Goal: Task Accomplishment & Management: Use online tool/utility

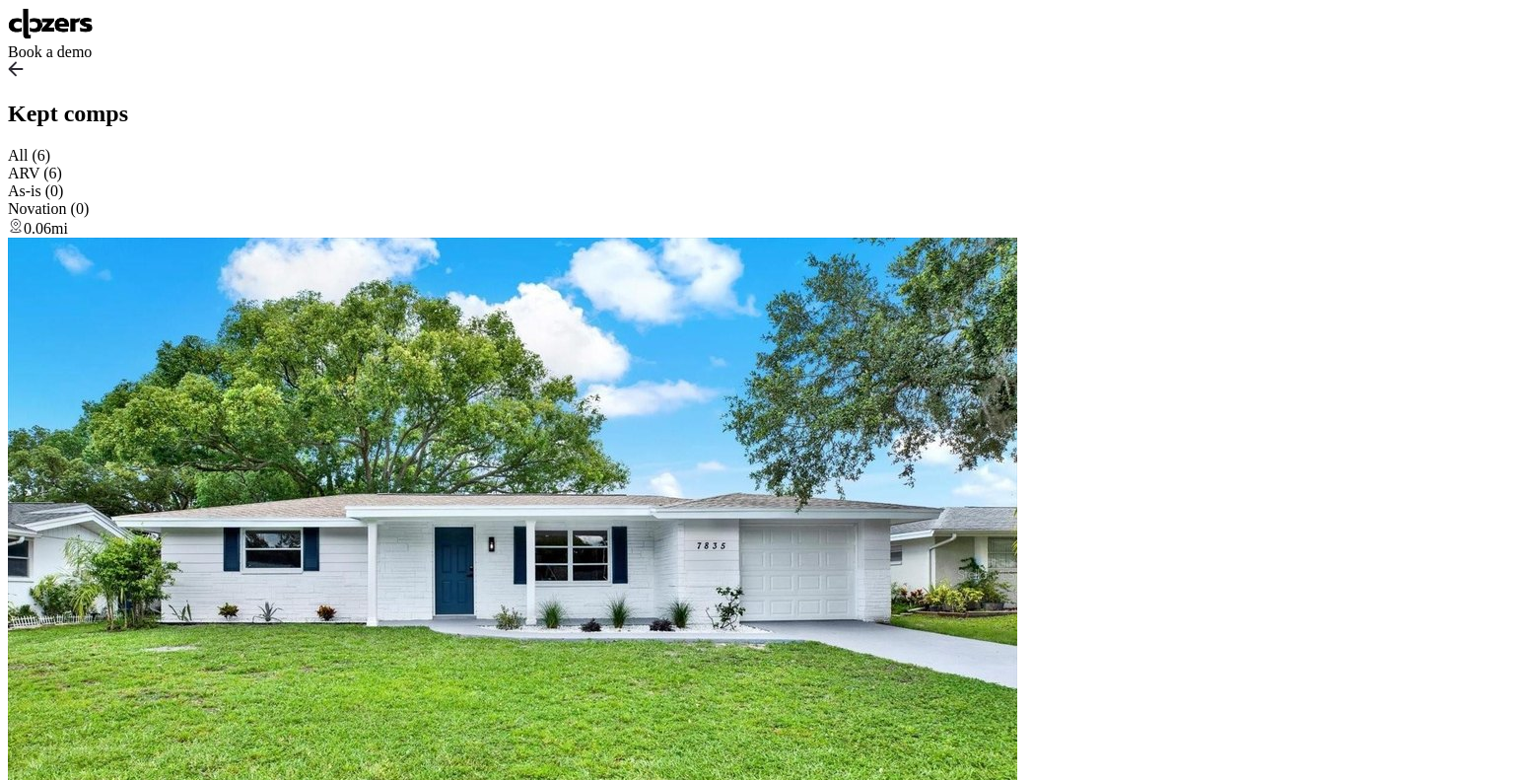
click at [83, 39] on img at bounding box center [51, 24] width 86 height 32
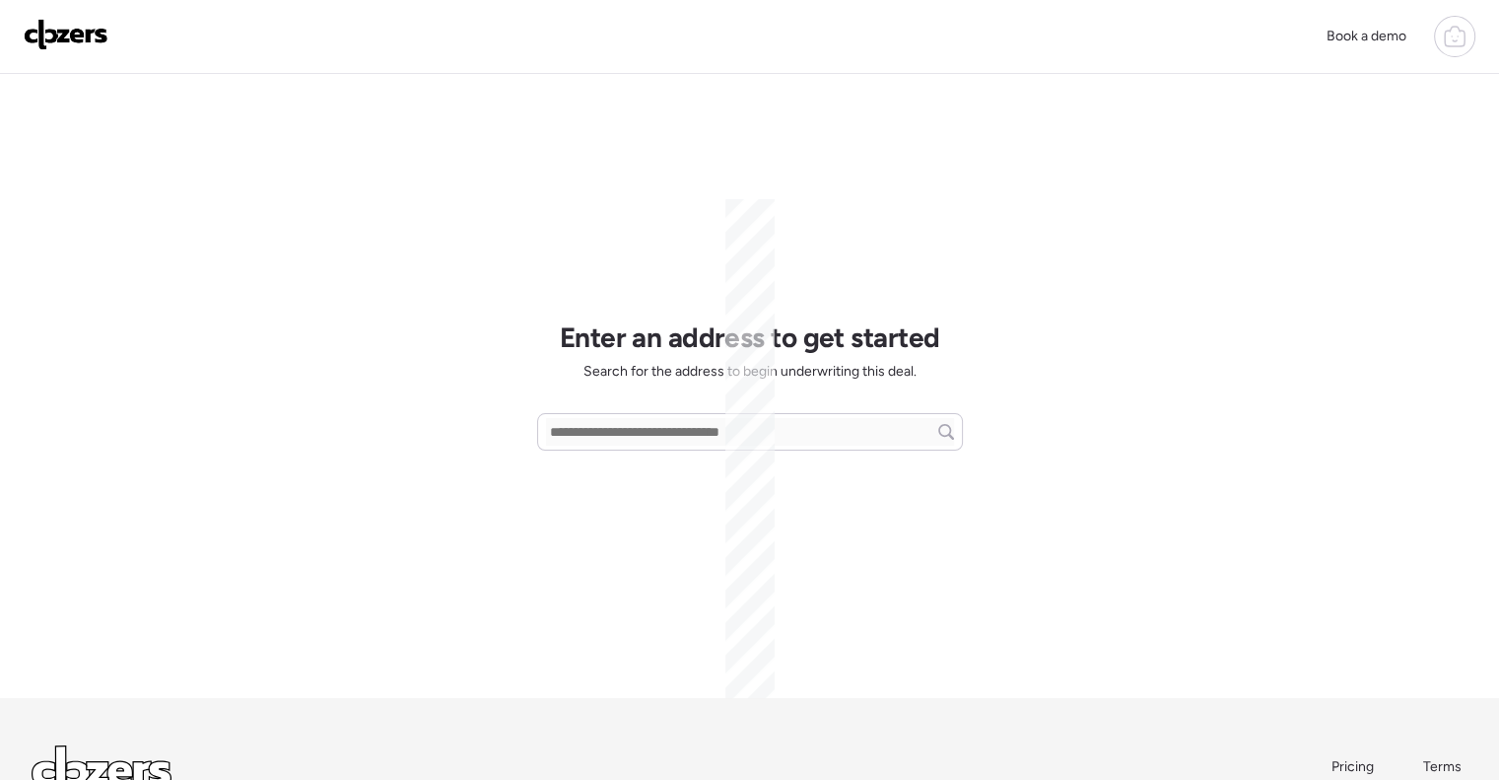
click at [1449, 45] on icon at bounding box center [1455, 39] width 20 height 16
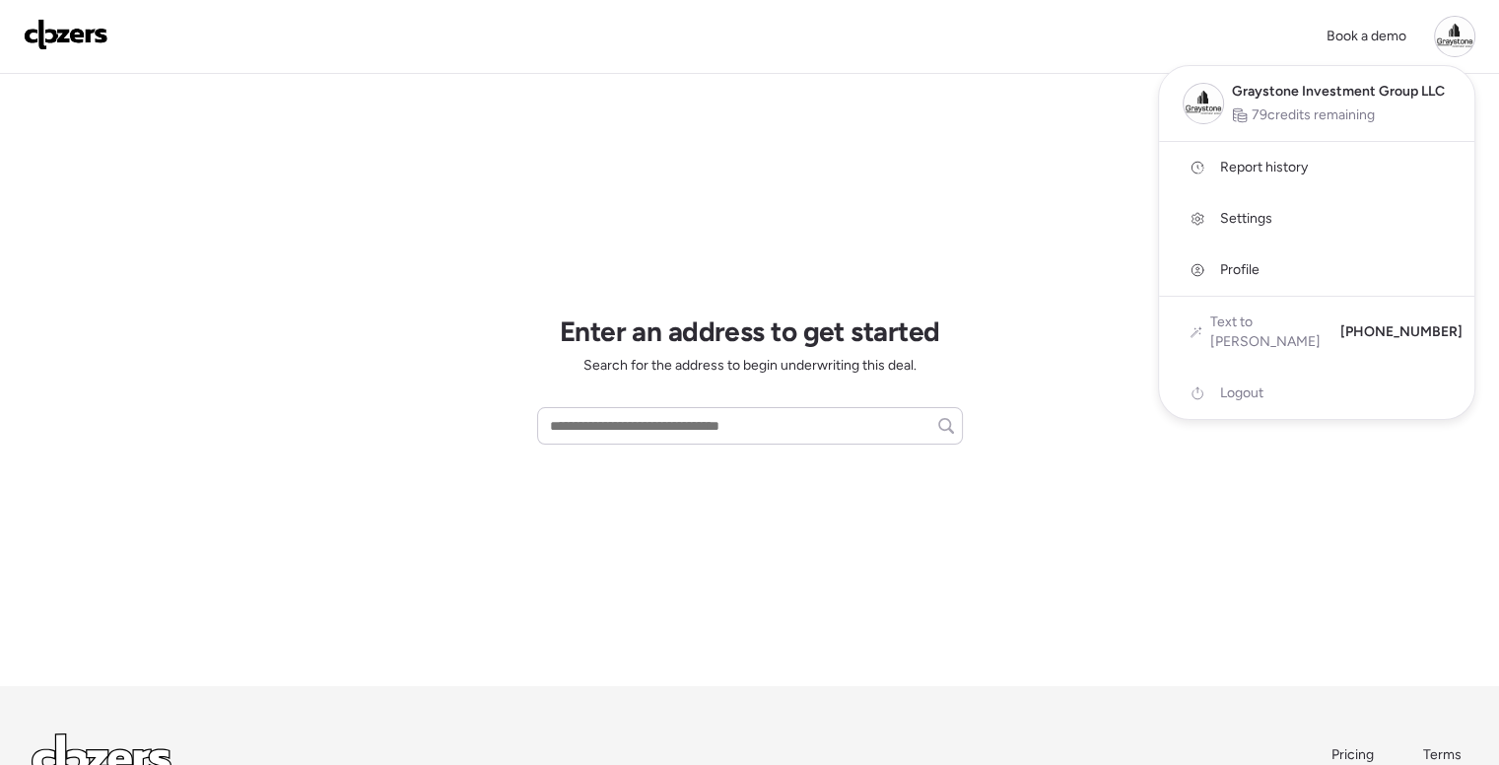
click at [1449, 45] on div at bounding box center [1454, 36] width 41 height 41
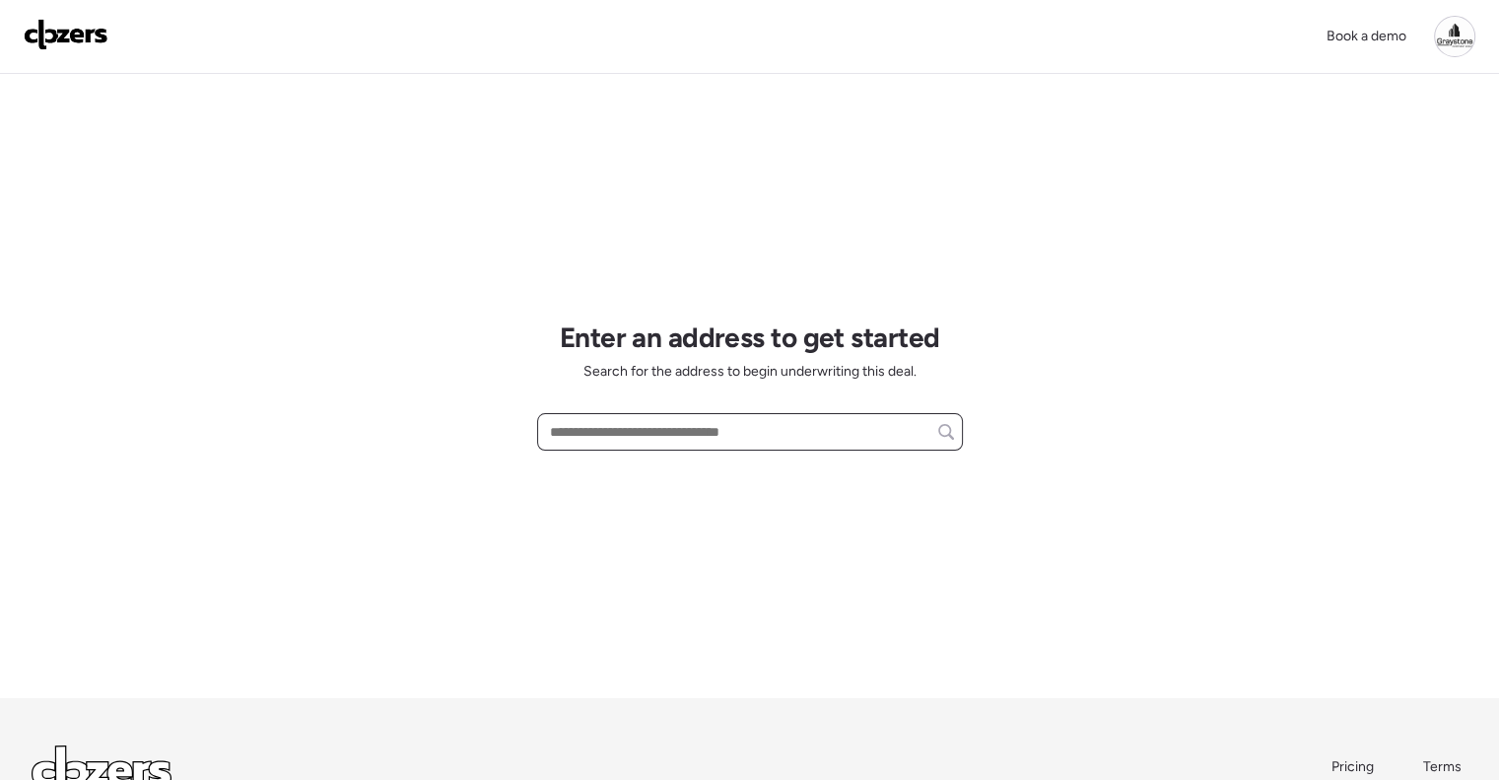
click at [631, 432] on input "text" at bounding box center [750, 432] width 408 height 28
type input "*"
click at [1465, 36] on div at bounding box center [1454, 36] width 41 height 41
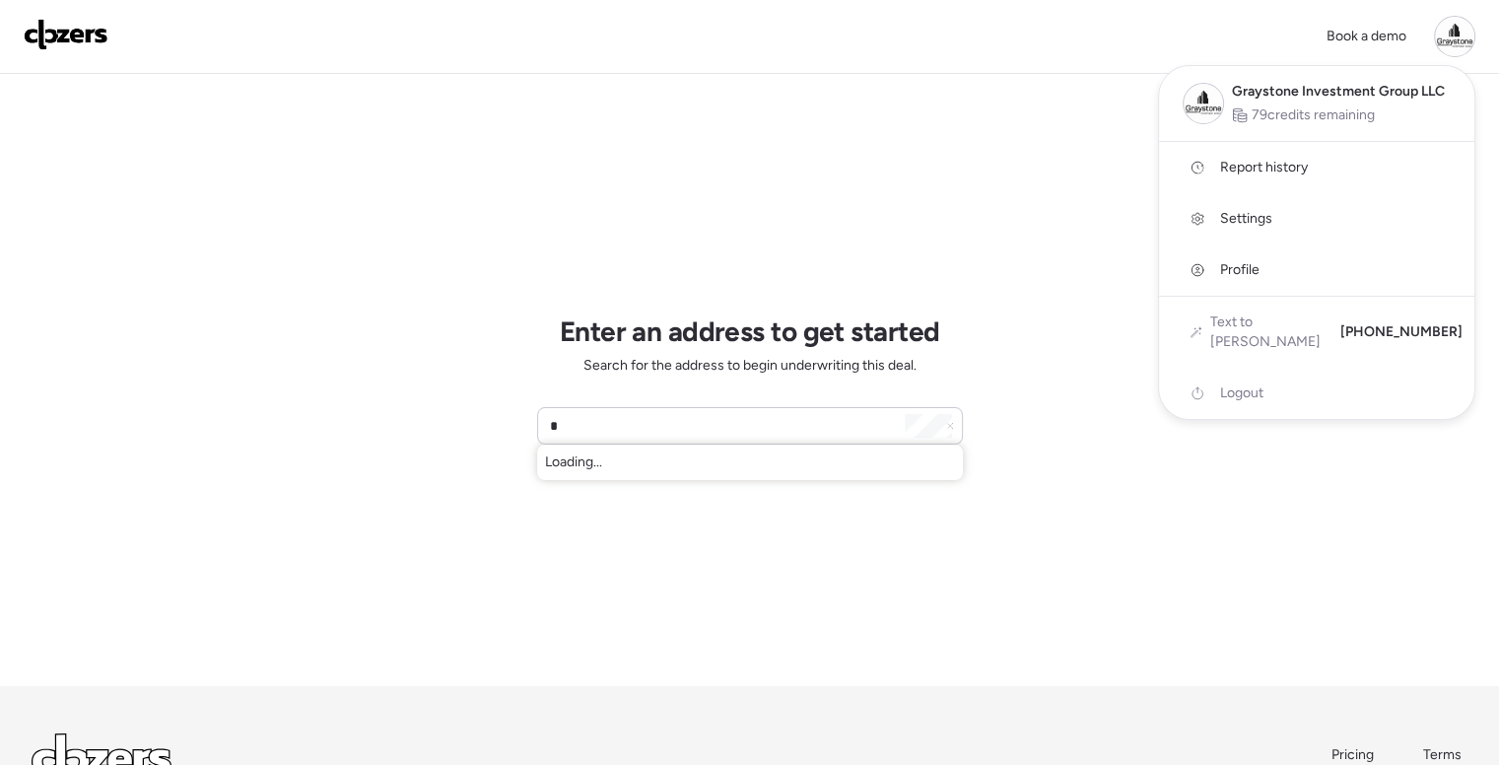
click at [1286, 164] on span "Report history" at bounding box center [1264, 168] width 88 height 20
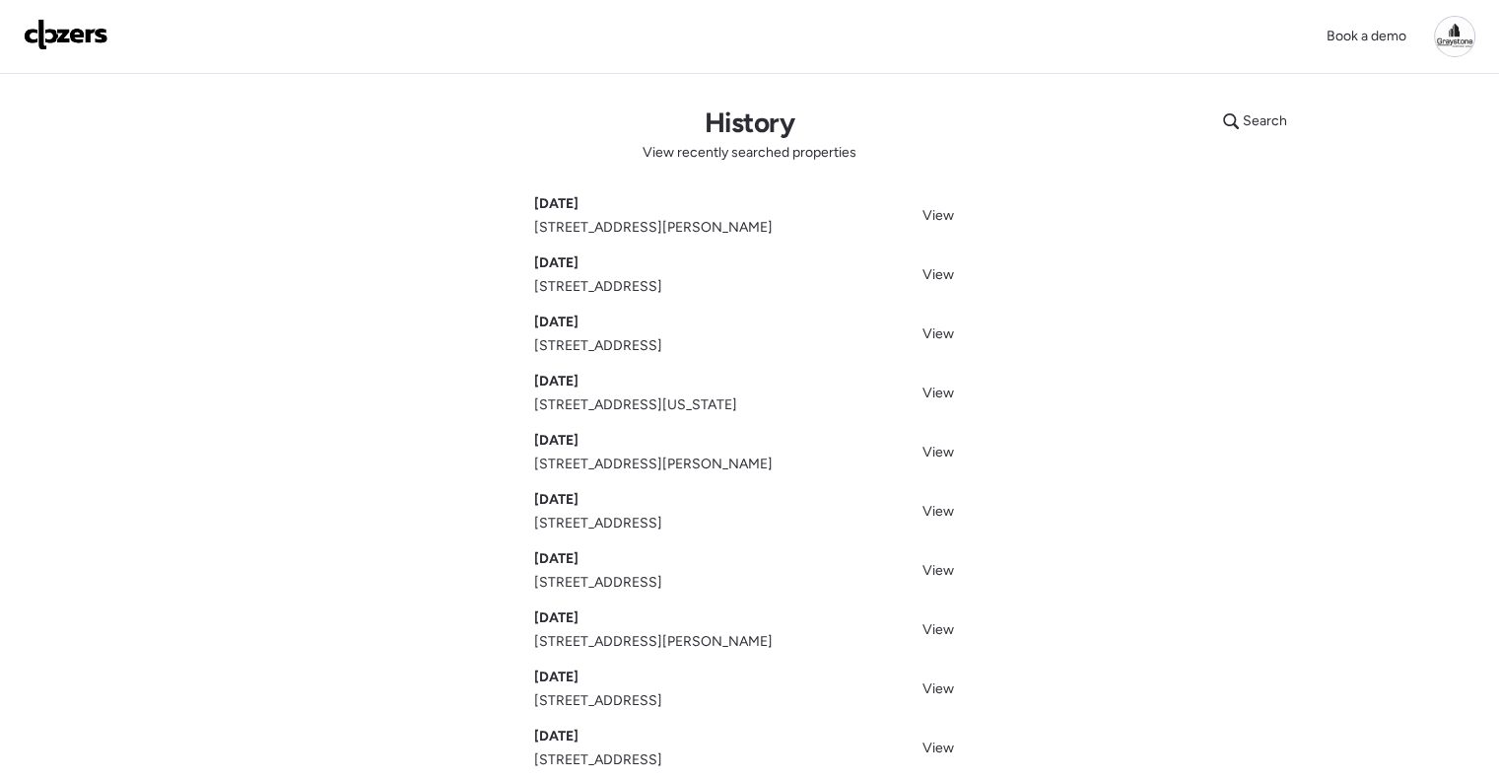
click at [37, 32] on img at bounding box center [66, 35] width 85 height 32
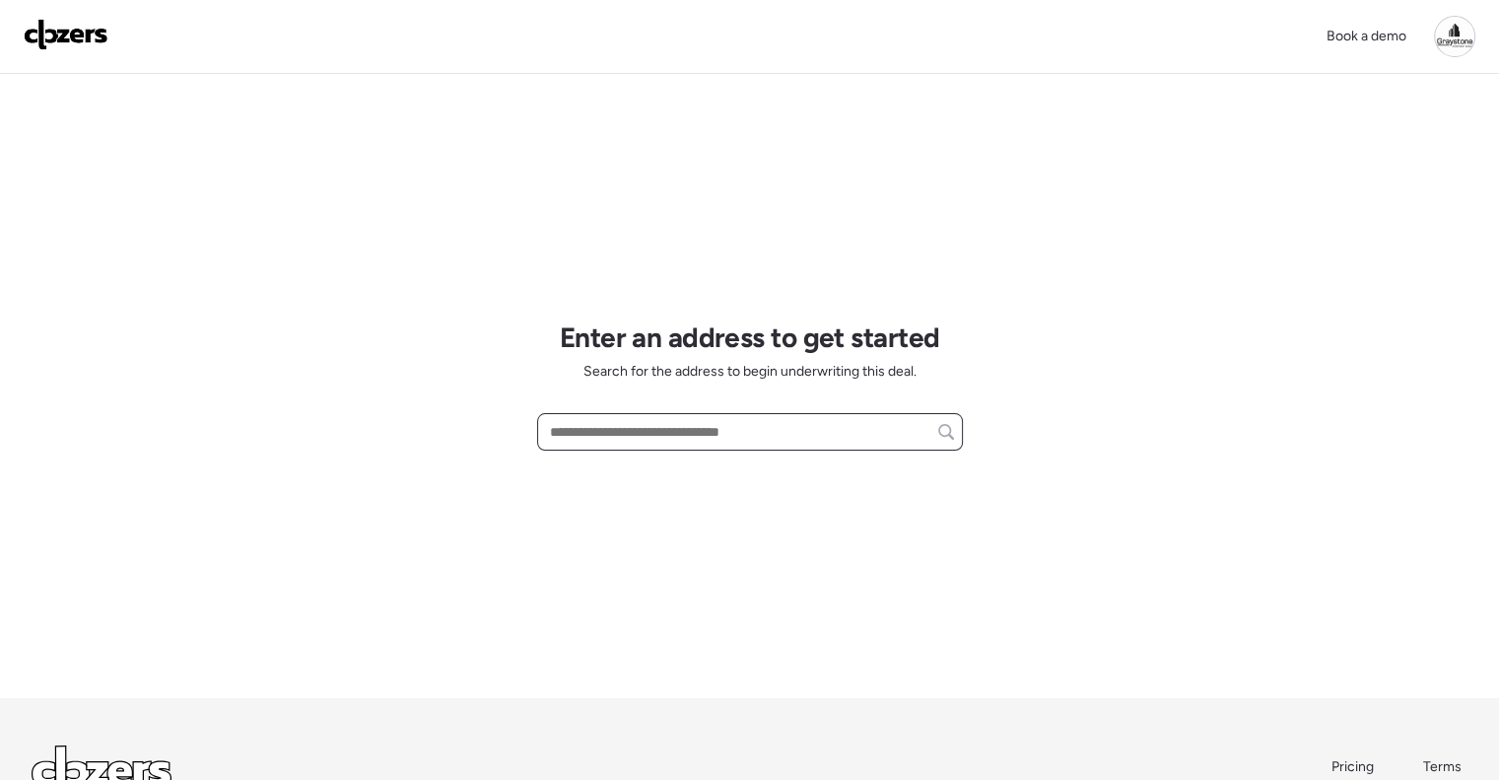
click at [623, 427] on input "text" at bounding box center [750, 432] width 408 height 28
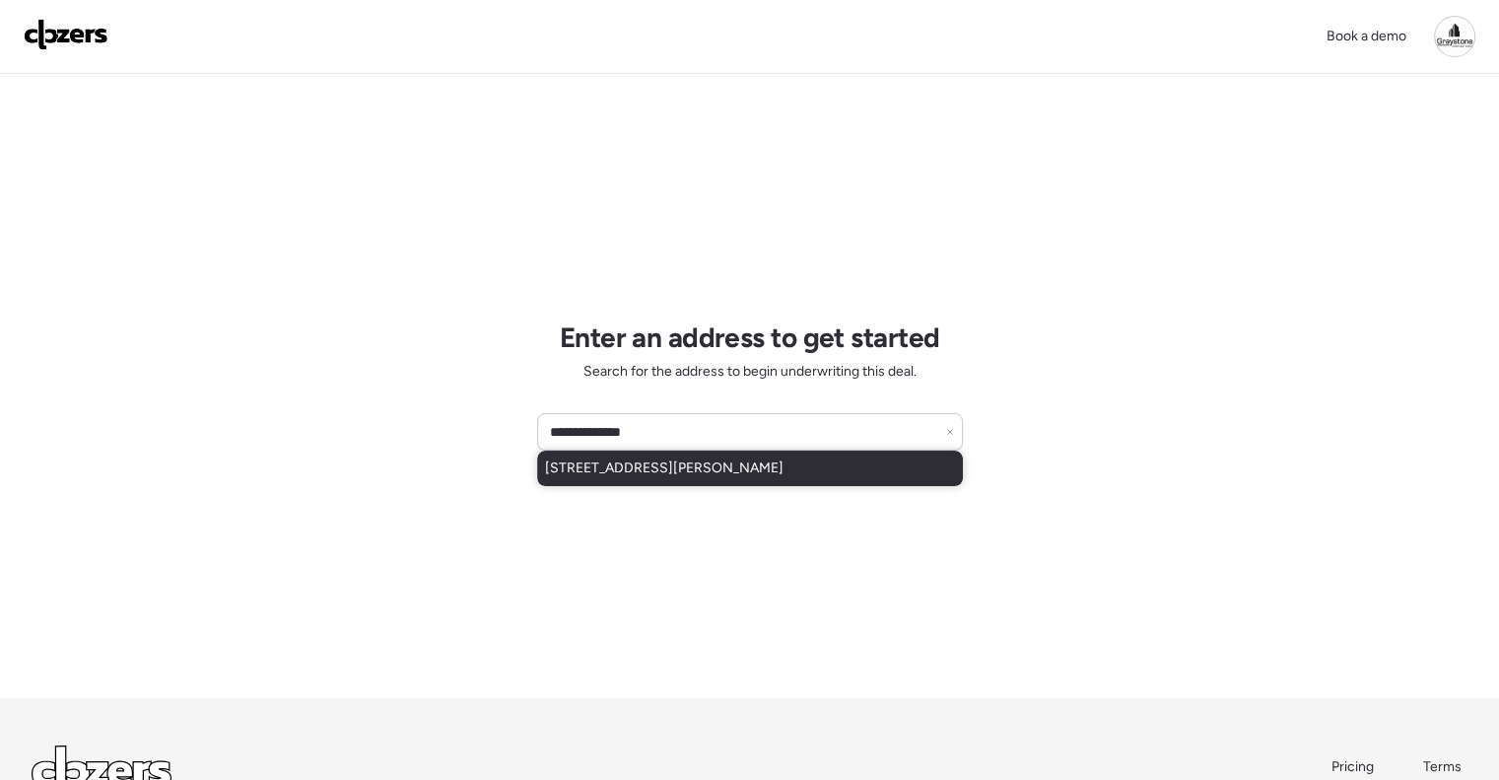
click at [663, 477] on span "[STREET_ADDRESS][PERSON_NAME]" at bounding box center [664, 468] width 239 height 20
type input "**********"
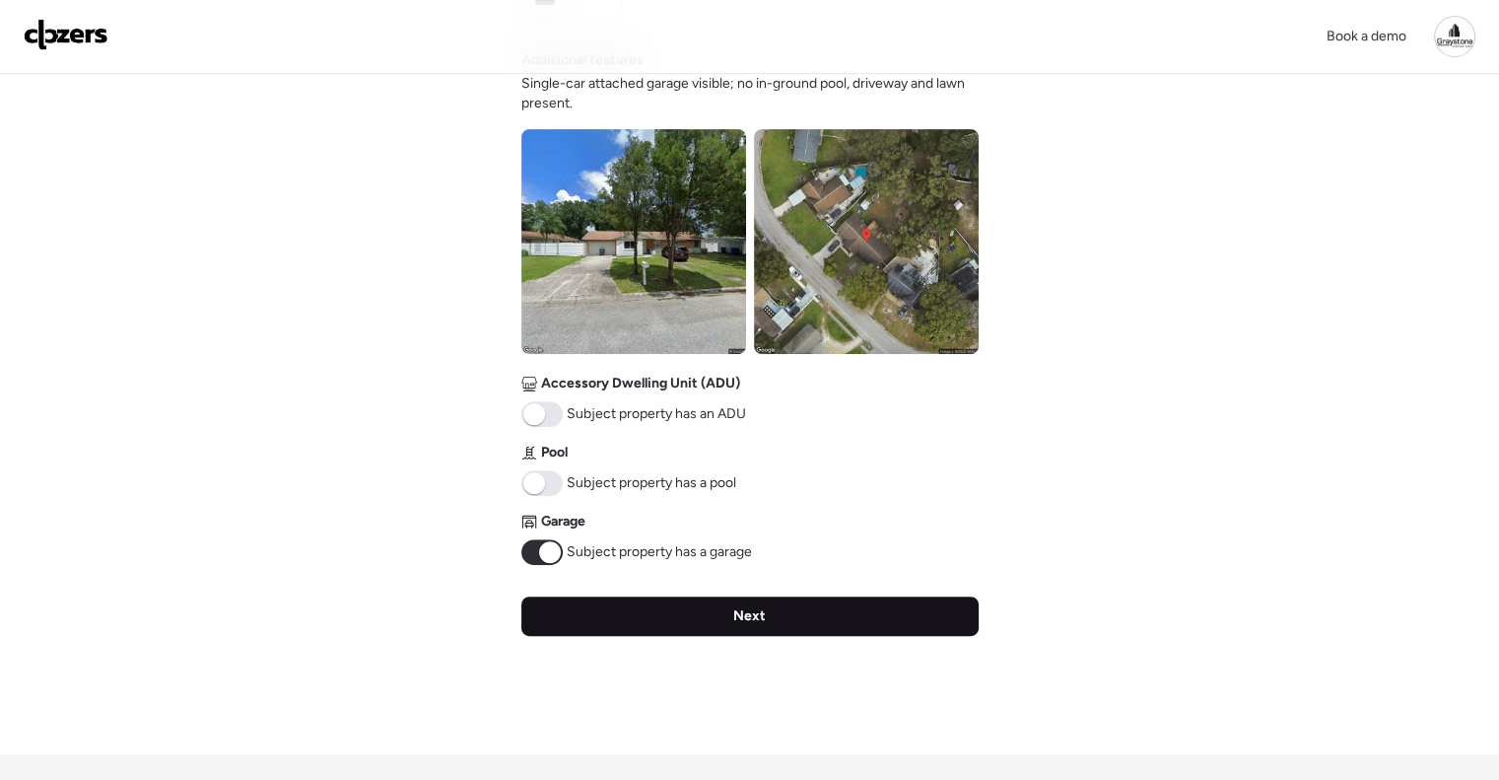
click at [692, 621] on div "Next" at bounding box center [750, 615] width 457 height 39
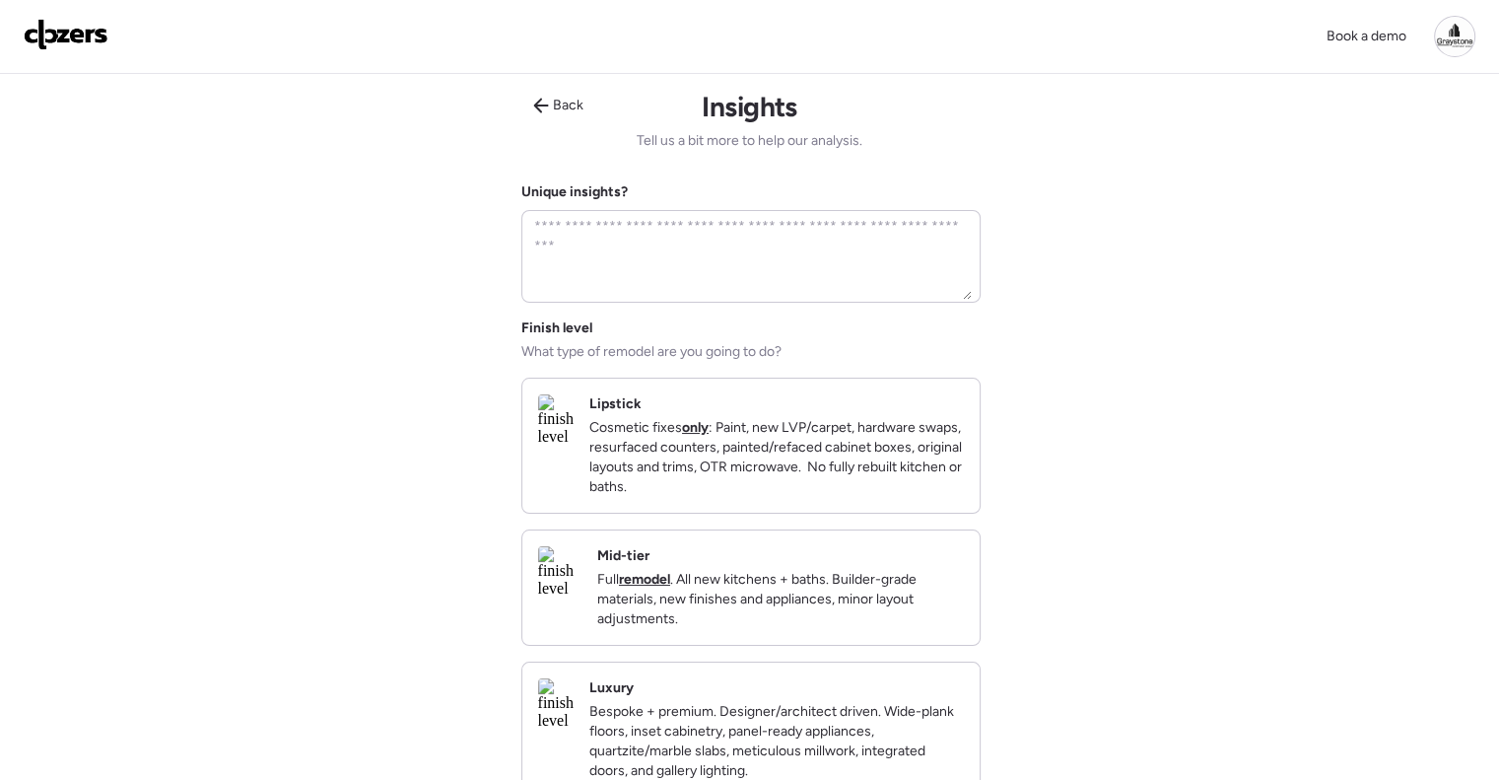
drag, startPoint x: 800, startPoint y: 613, endPoint x: 812, endPoint y: 614, distance: 11.9
click at [802, 614] on p "Full remodel . All new kitchens + baths. Builder-grade materials, new finishes …" at bounding box center [780, 599] width 367 height 59
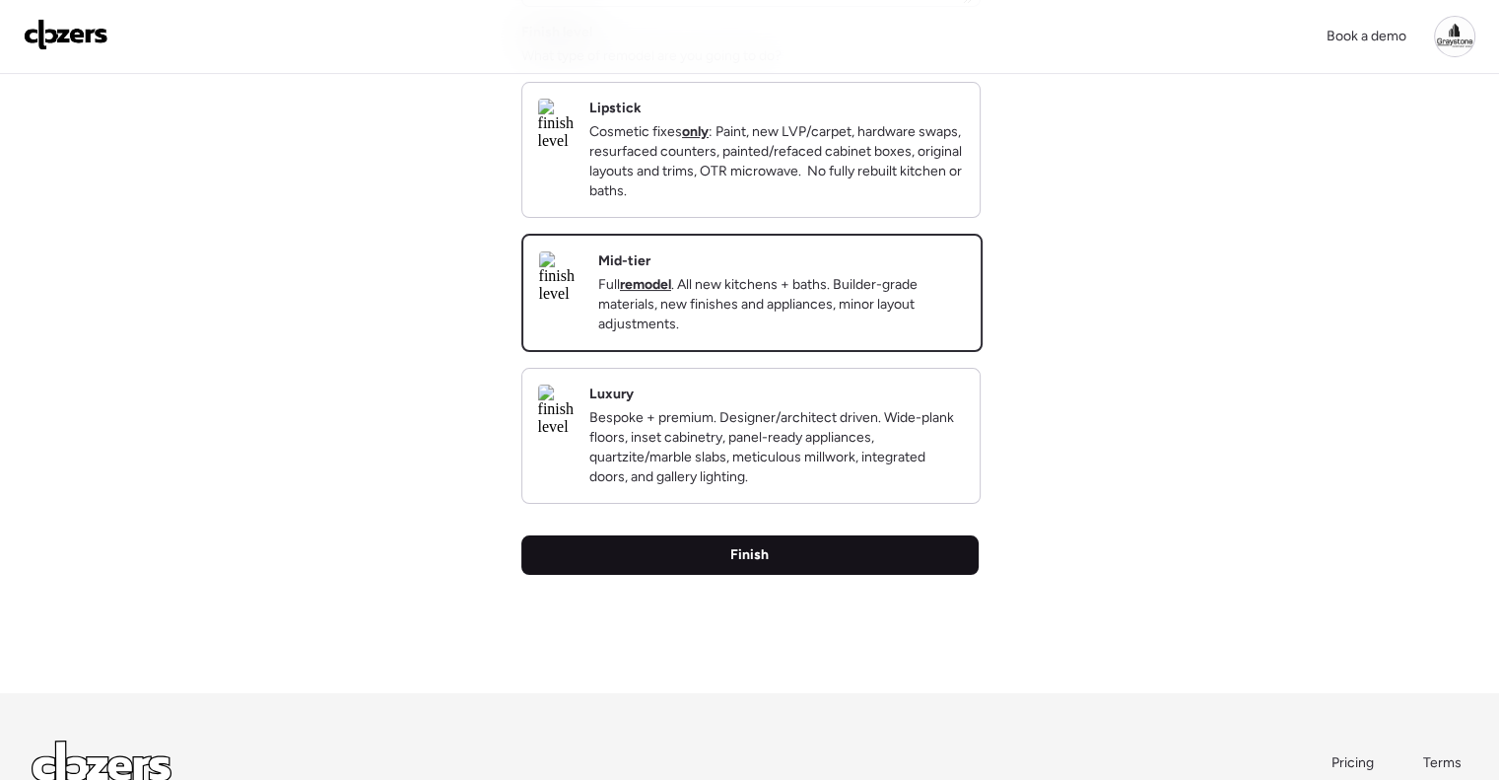
click at [793, 575] on div "Finish" at bounding box center [750, 554] width 457 height 39
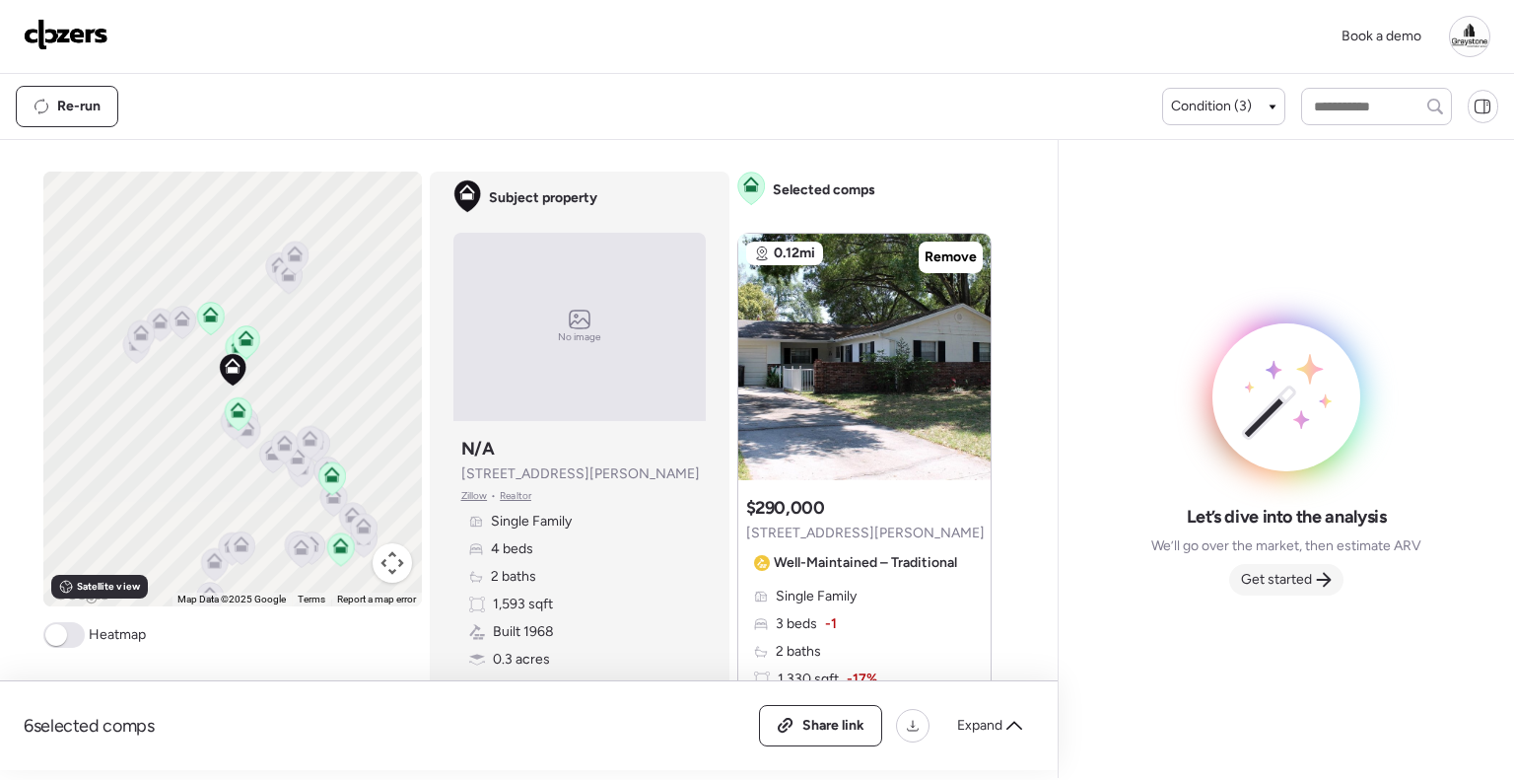
click at [1273, 570] on span "Get started" at bounding box center [1276, 580] width 71 height 20
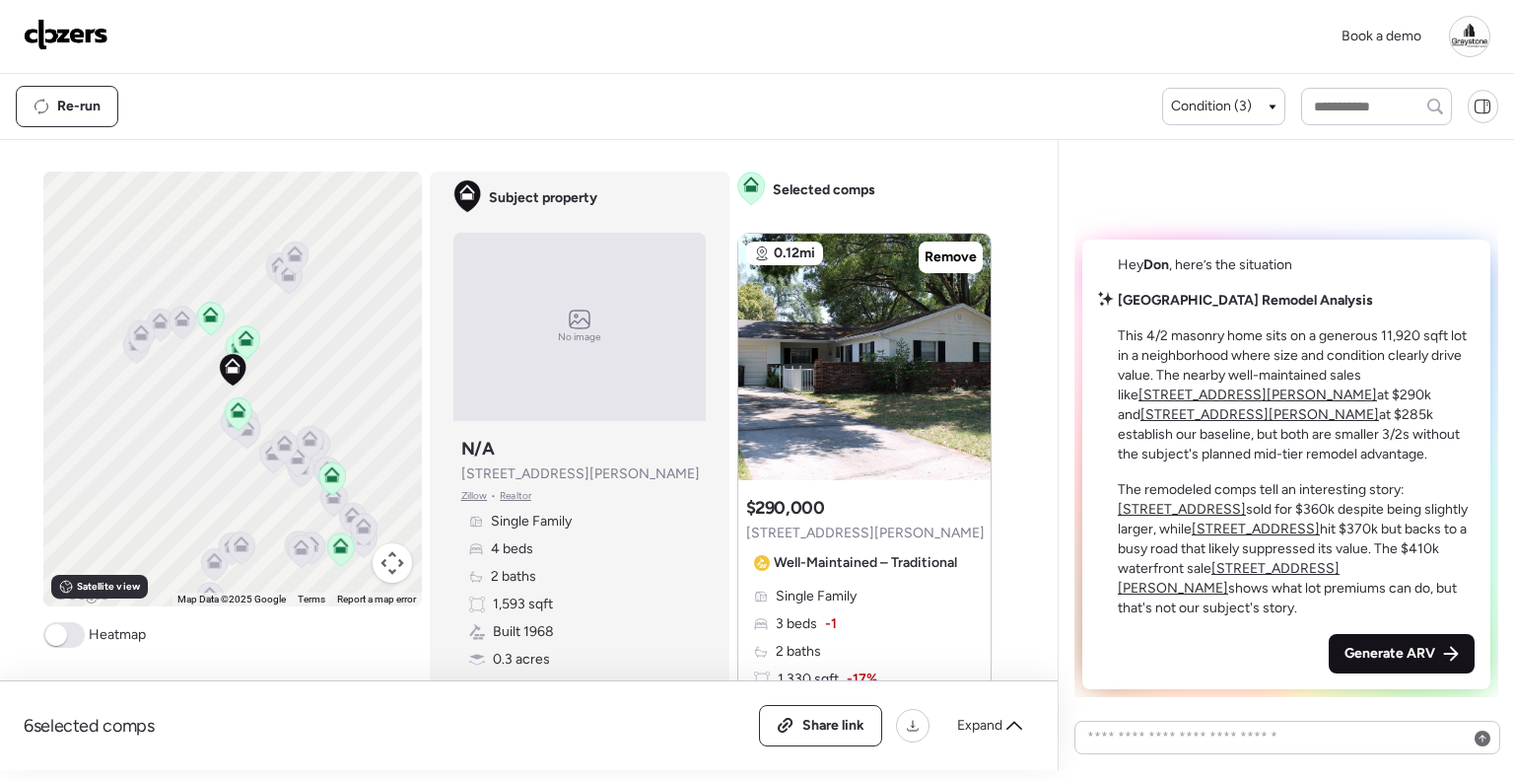
click at [1395, 651] on span "Generate ARV" at bounding box center [1390, 654] width 91 height 20
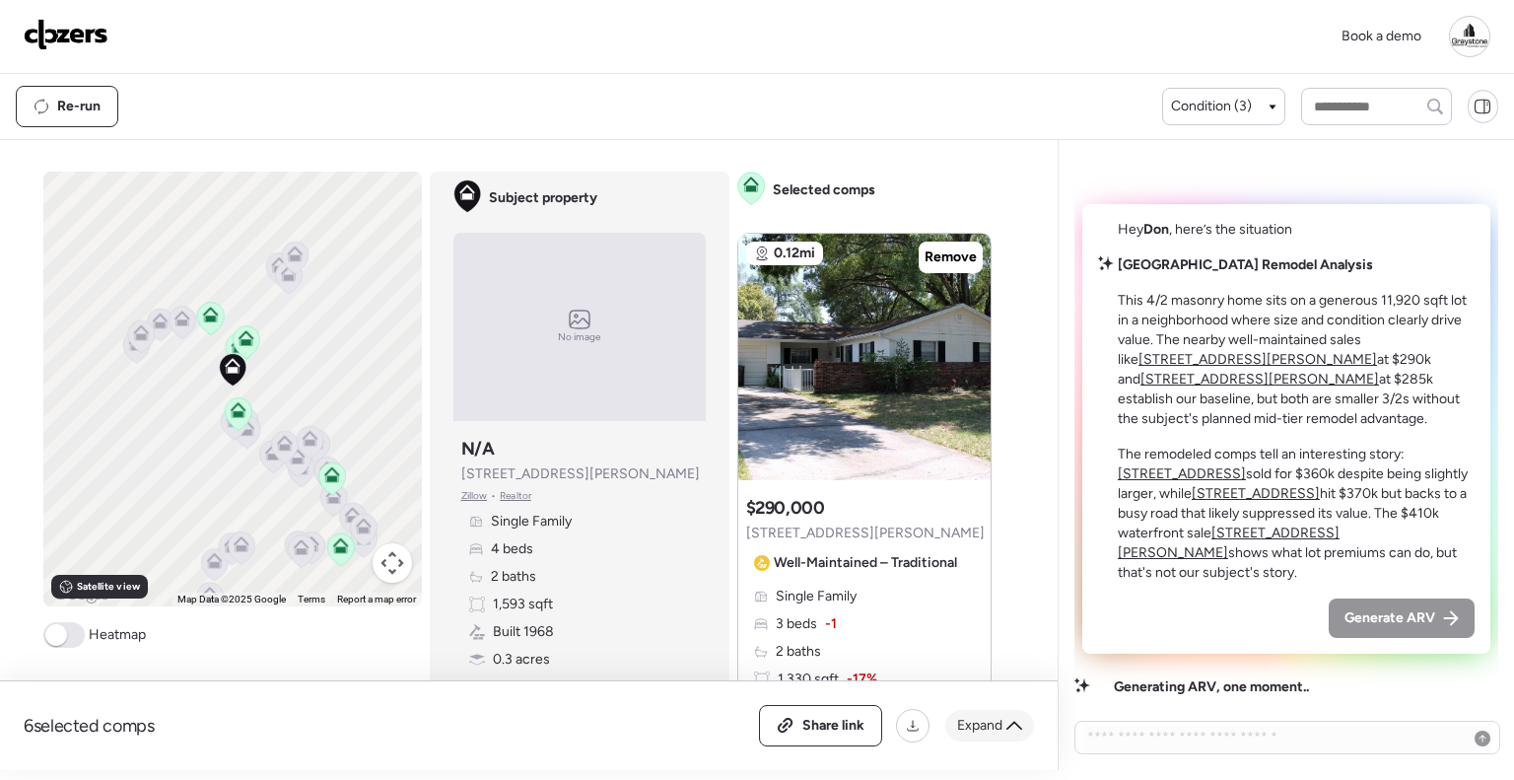
click at [984, 728] on span "Expand" at bounding box center [979, 726] width 45 height 20
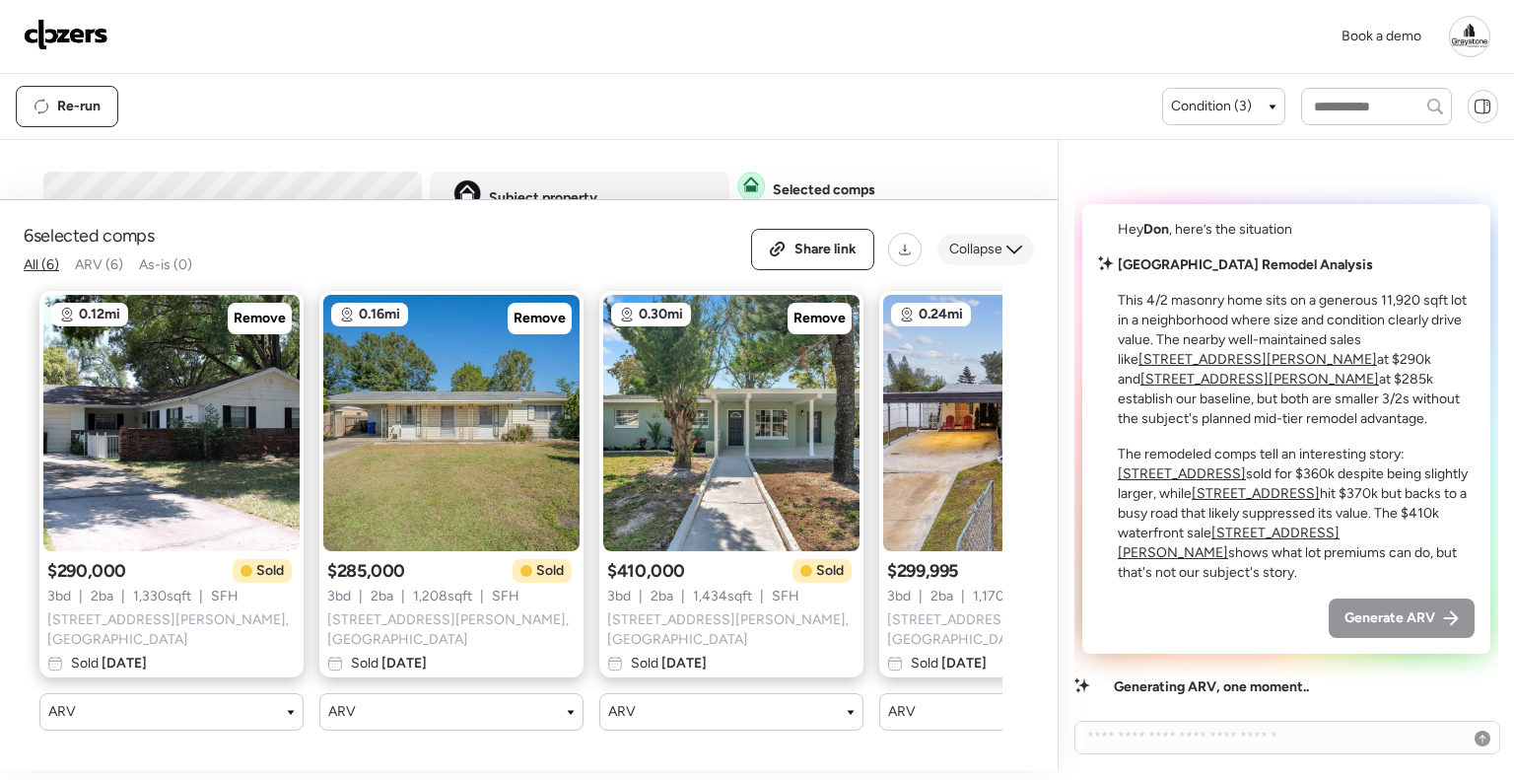
click at [994, 254] on span "Collapse" at bounding box center [975, 250] width 53 height 20
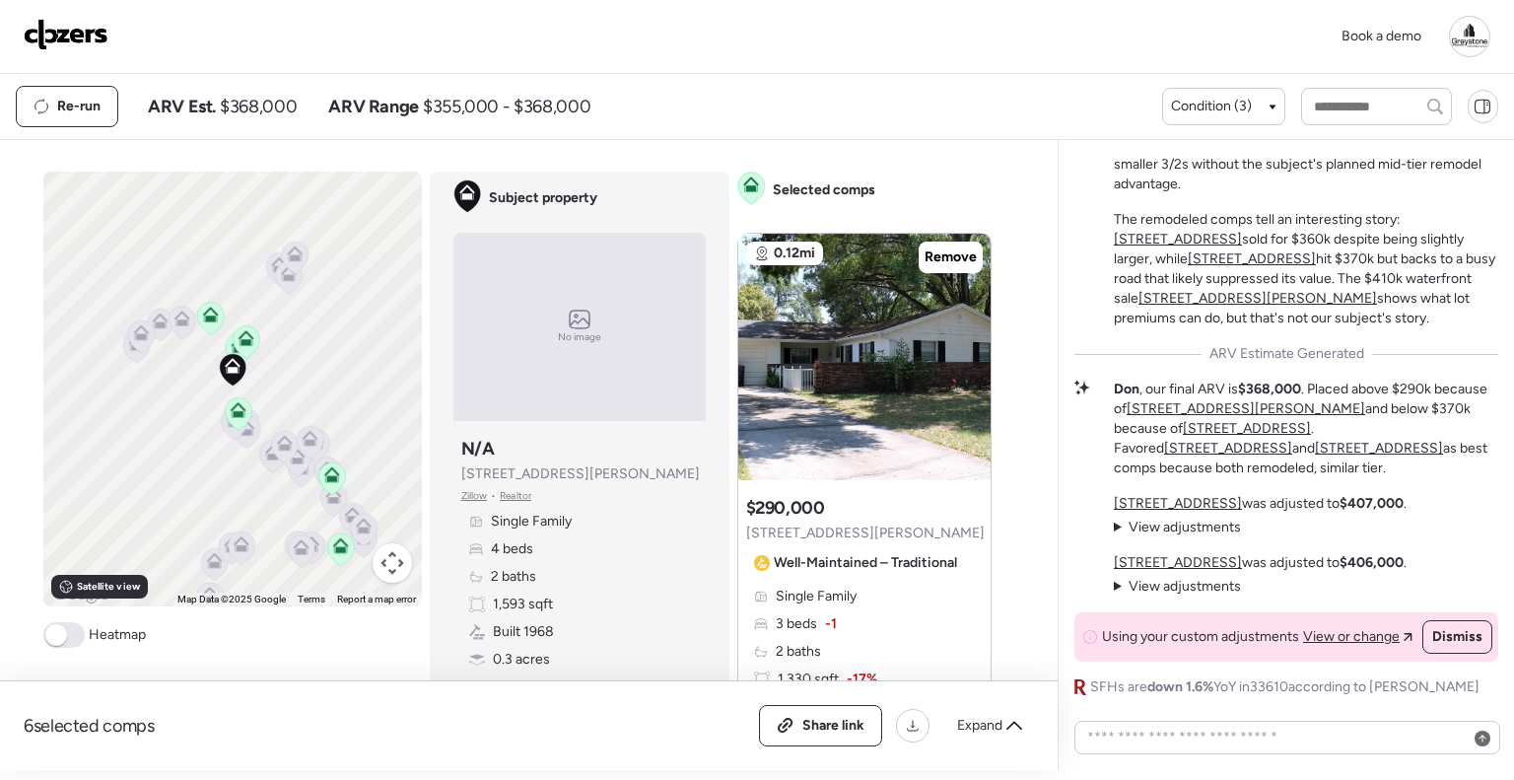
click at [62, 27] on img at bounding box center [66, 35] width 85 height 32
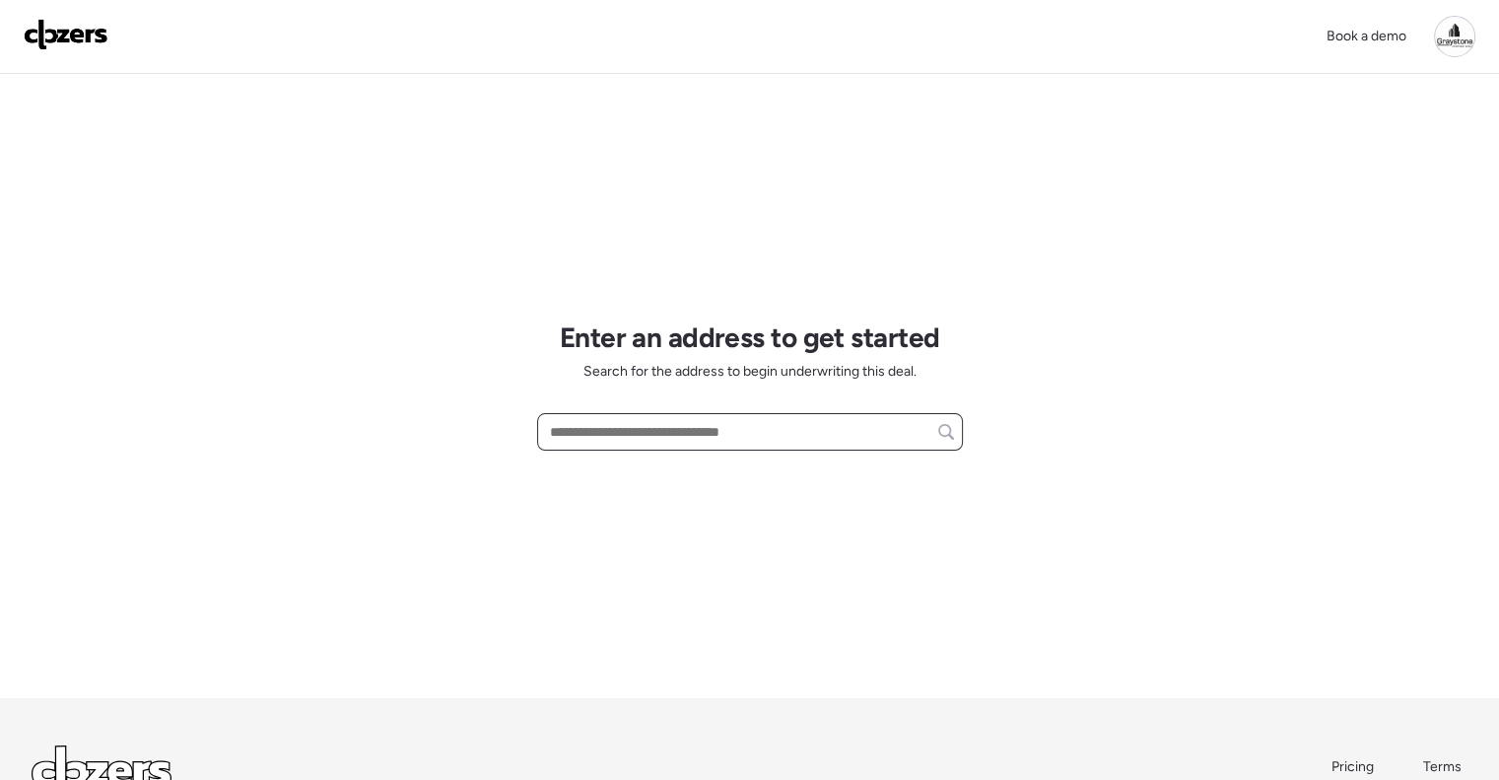
click at [649, 430] on input "text" at bounding box center [750, 432] width 408 height 28
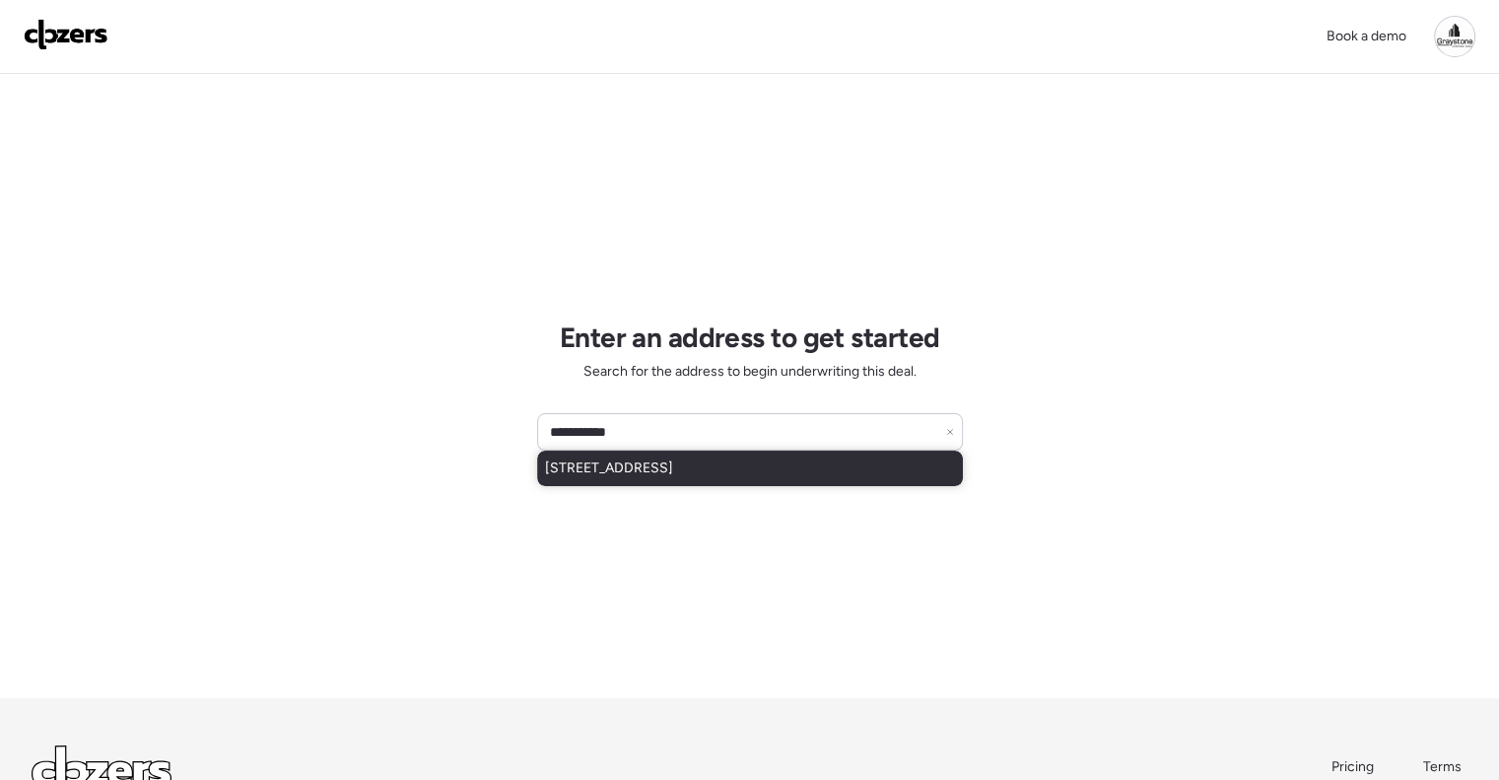
click at [664, 473] on span "2132 W Bird St, Tampa, FL, 33604" at bounding box center [609, 468] width 128 height 20
type input "**********"
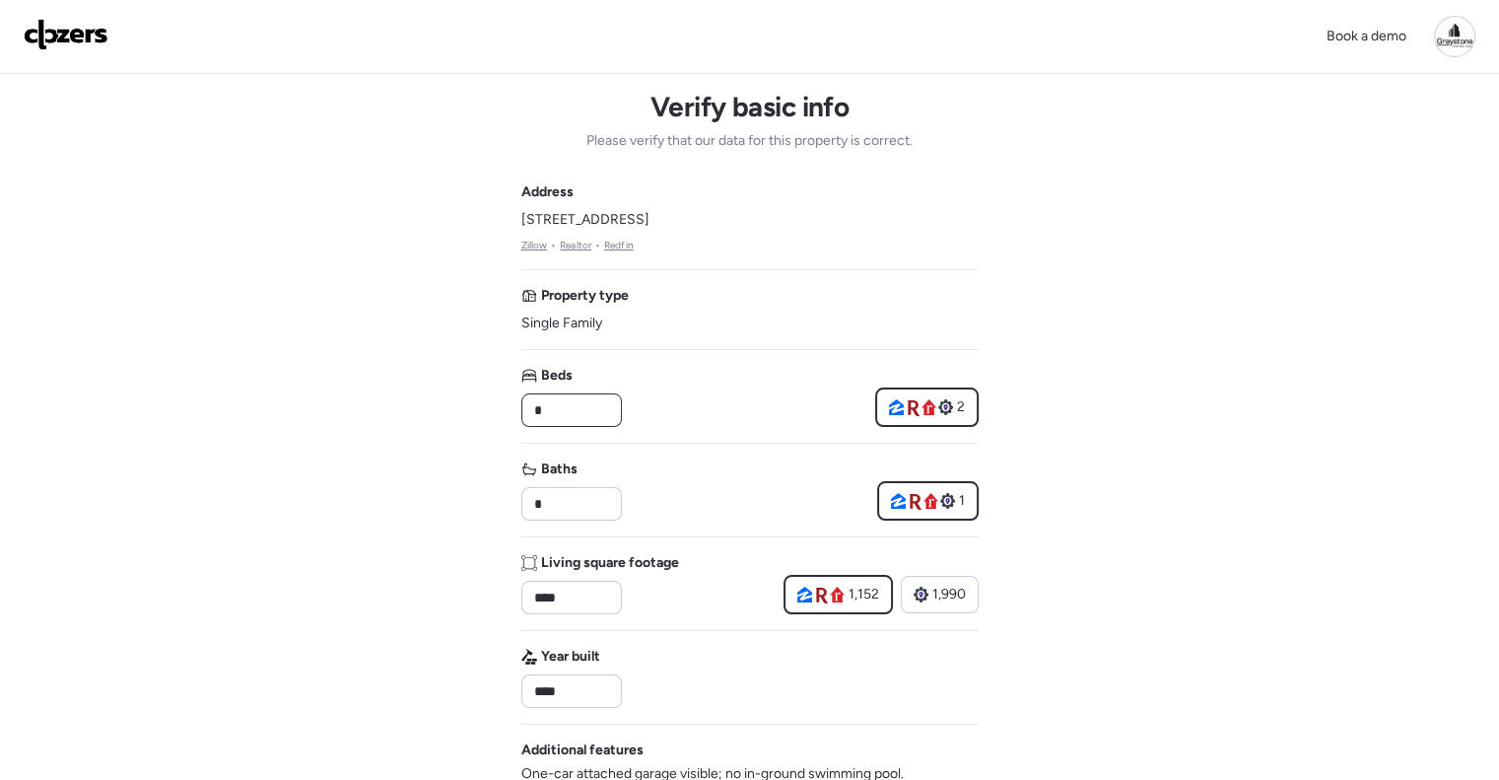
drag, startPoint x: 560, startPoint y: 405, endPoint x: 487, endPoint y: 386, distance: 75.3
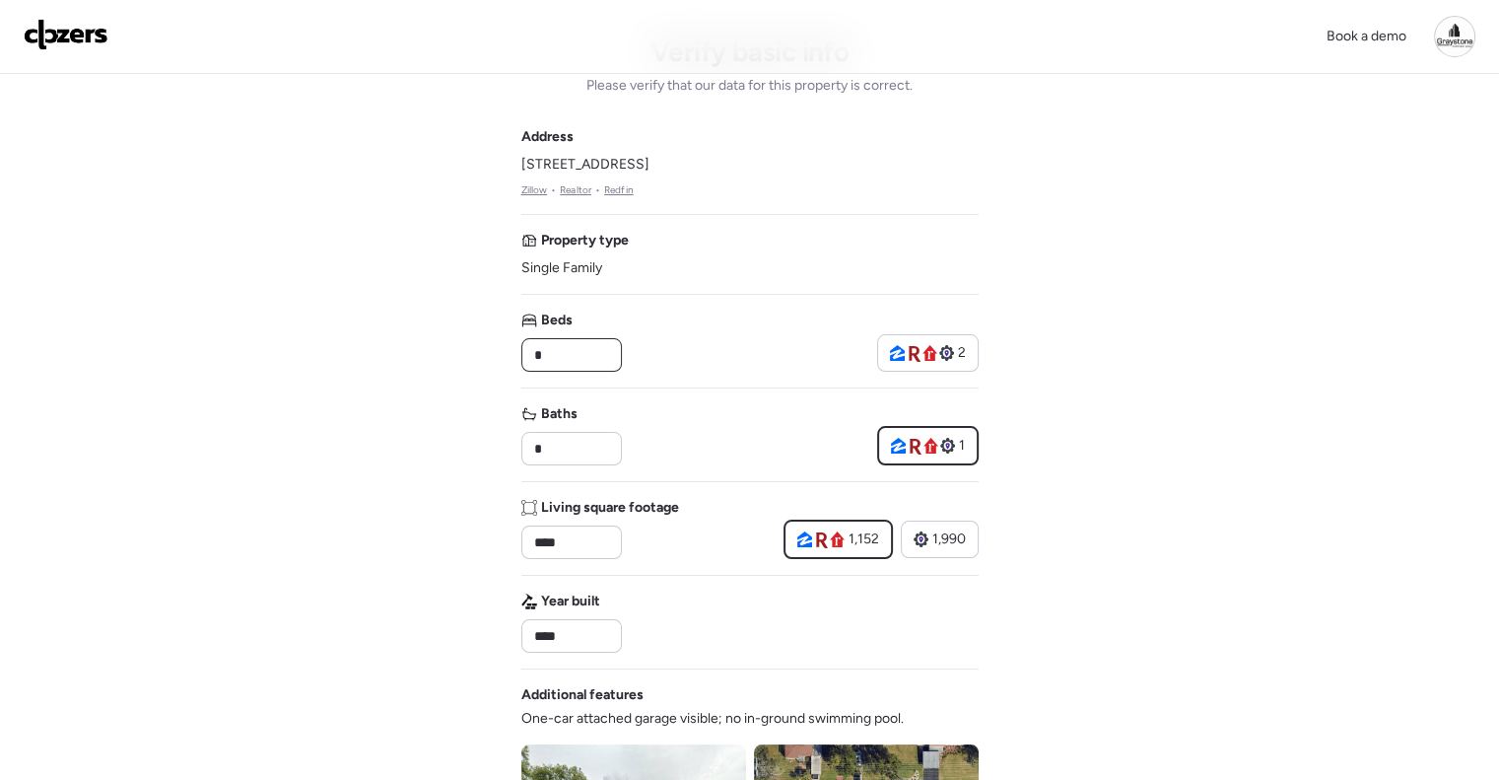
scroll to position [99, 0]
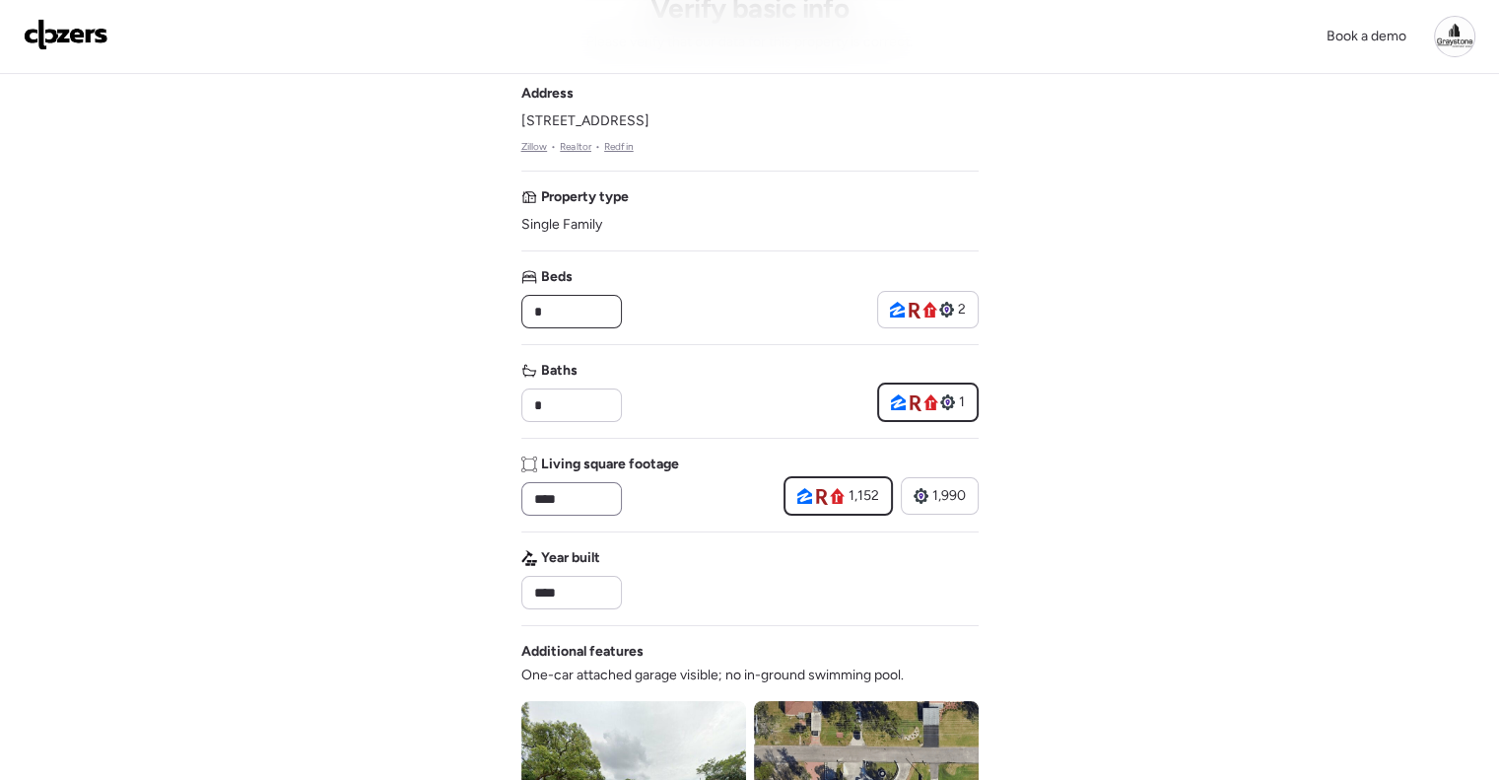
type input "*"
drag, startPoint x: 588, startPoint y: 494, endPoint x: 436, endPoint y: 468, distance: 154.0
click at [457, 482] on div "Book a demo Verify basic info Please verify that our data for this property is …" at bounding box center [749, 734] width 1499 height 1667
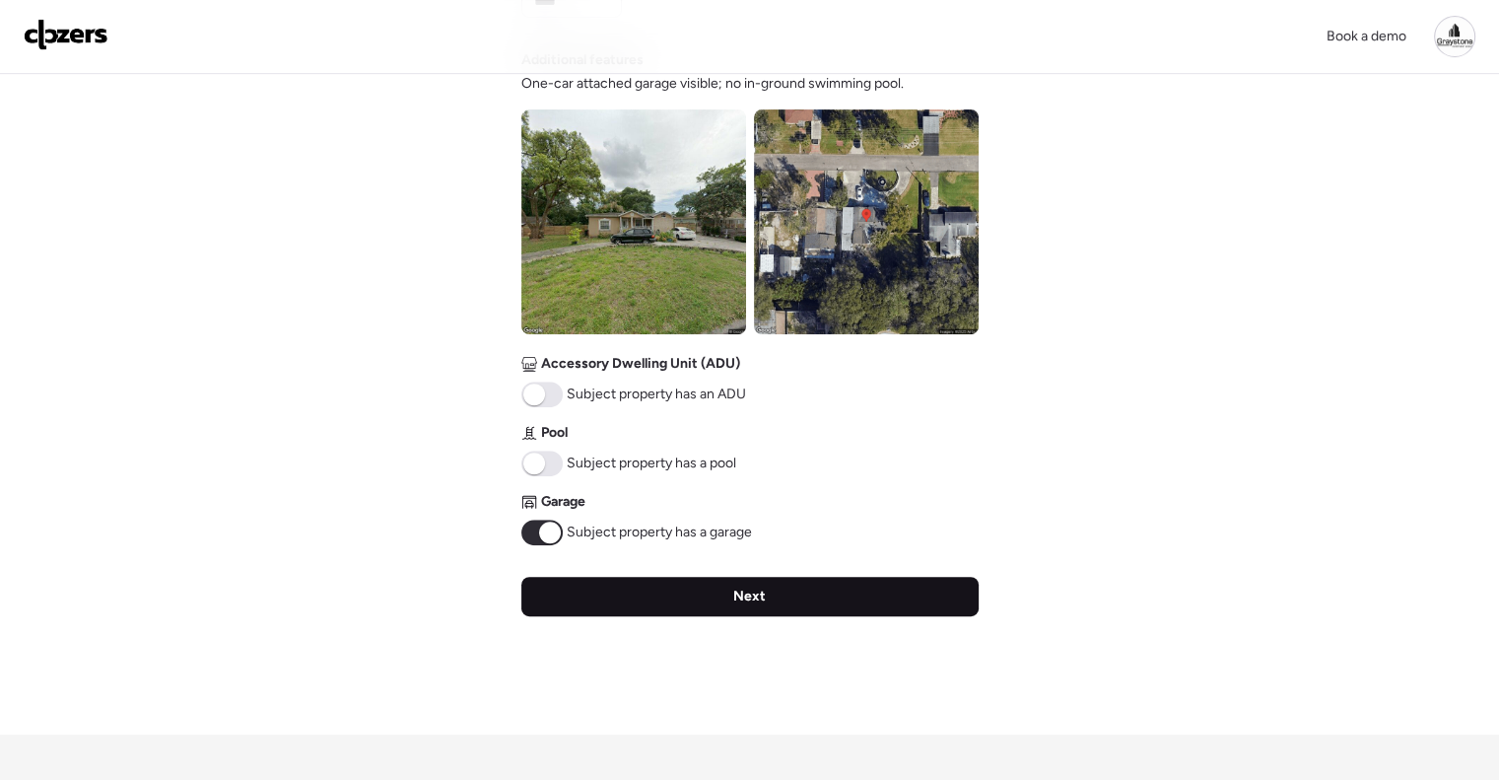
type input "****"
click at [749, 594] on span "Next" at bounding box center [749, 597] width 33 height 20
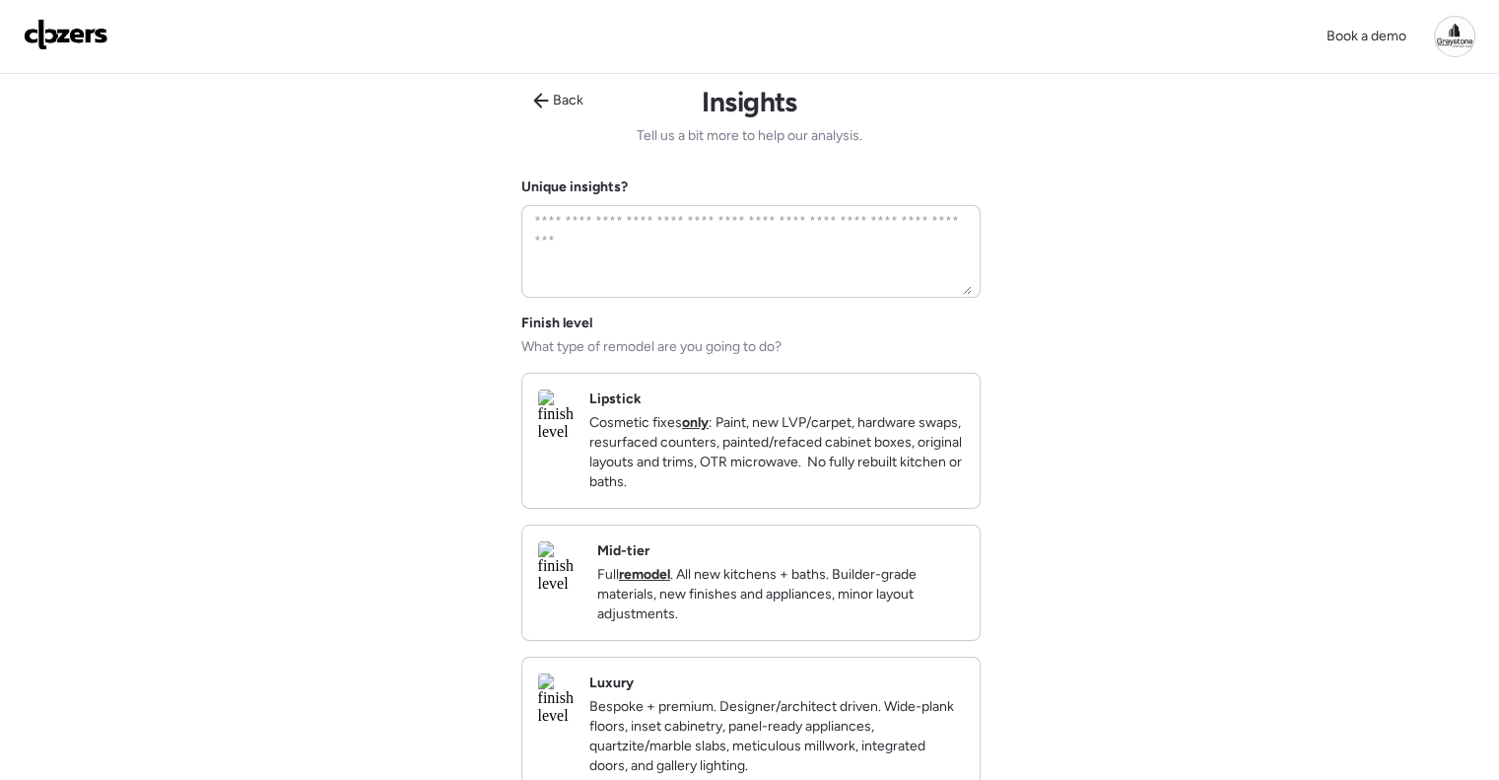
scroll to position [0, 0]
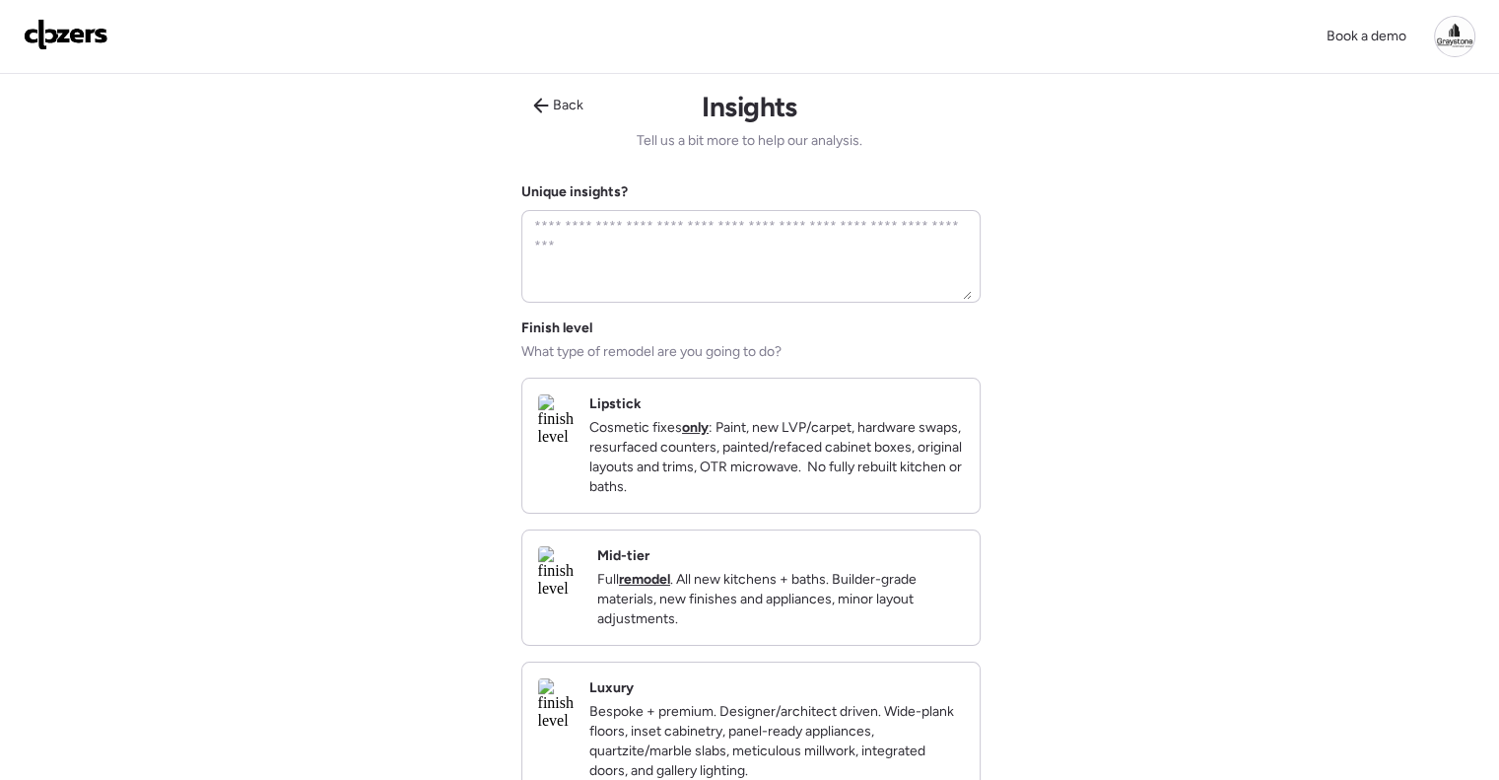
click at [811, 613] on p "Full remodel . All new kitchens + baths. Builder-grade materials, new finishes …" at bounding box center [780, 599] width 367 height 59
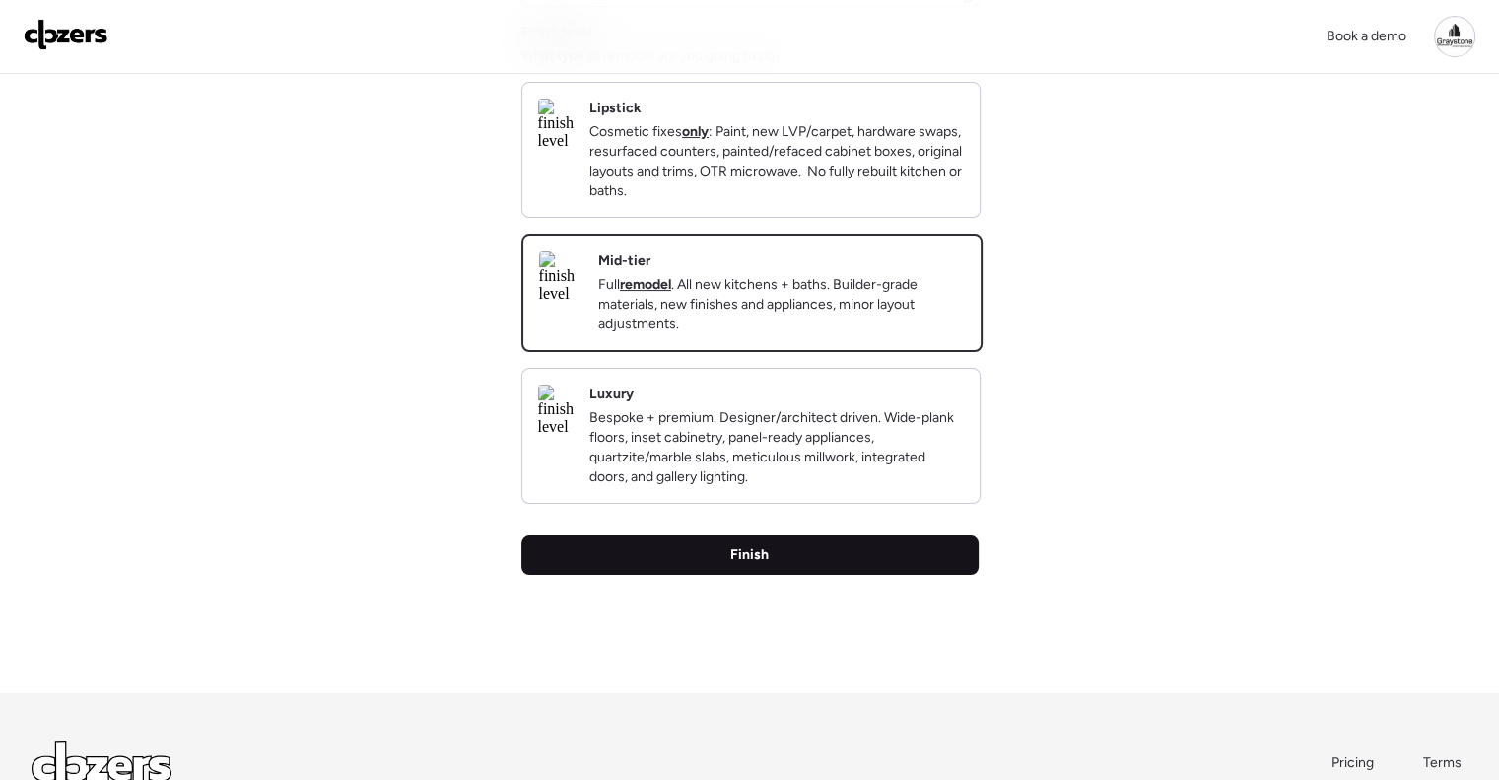
click at [804, 570] on div "Finish" at bounding box center [750, 554] width 457 height 39
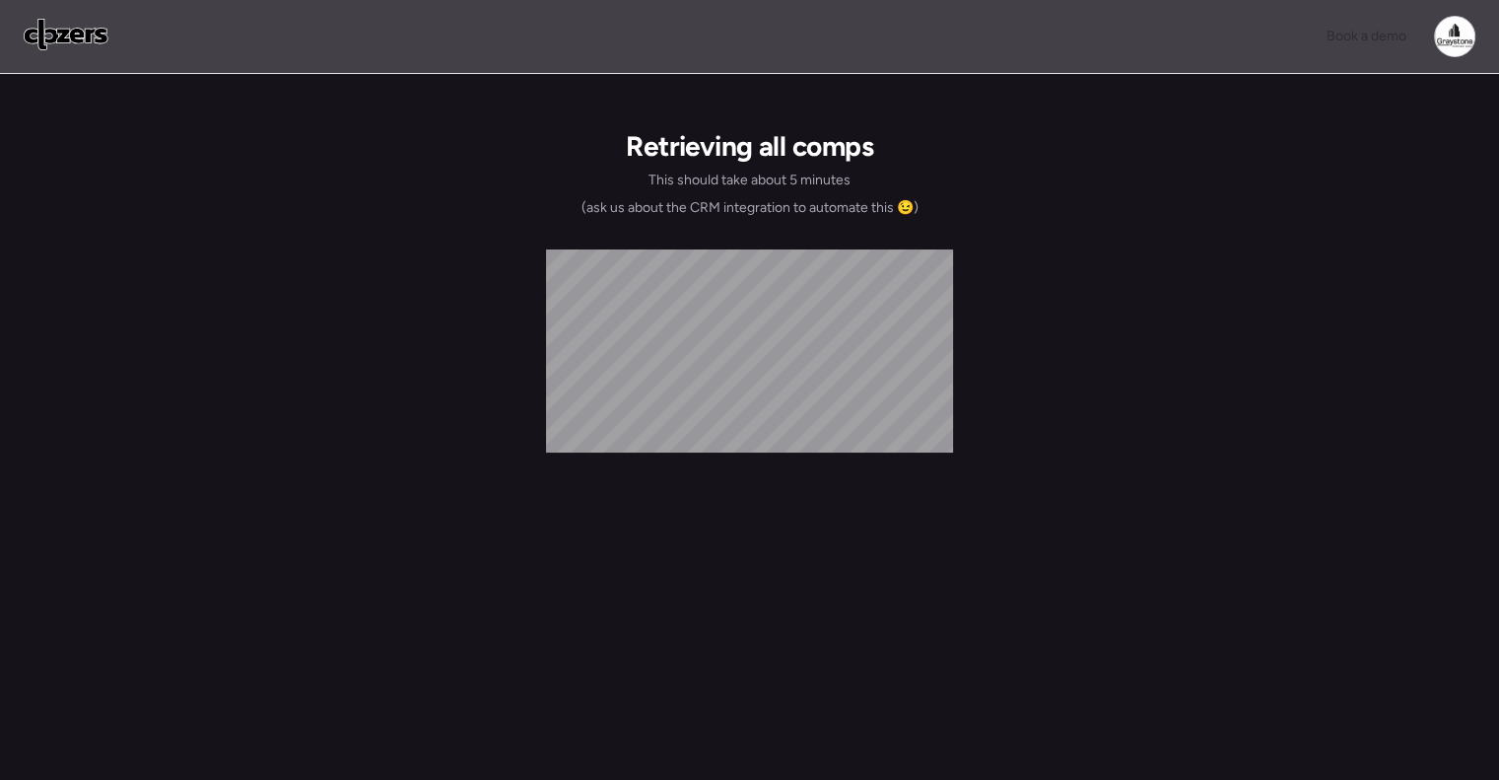
click at [1144, 289] on div "Book a demo Retrieving all comps This should take about 5 minutes (ask us about…" at bounding box center [749, 416] width 1499 height 832
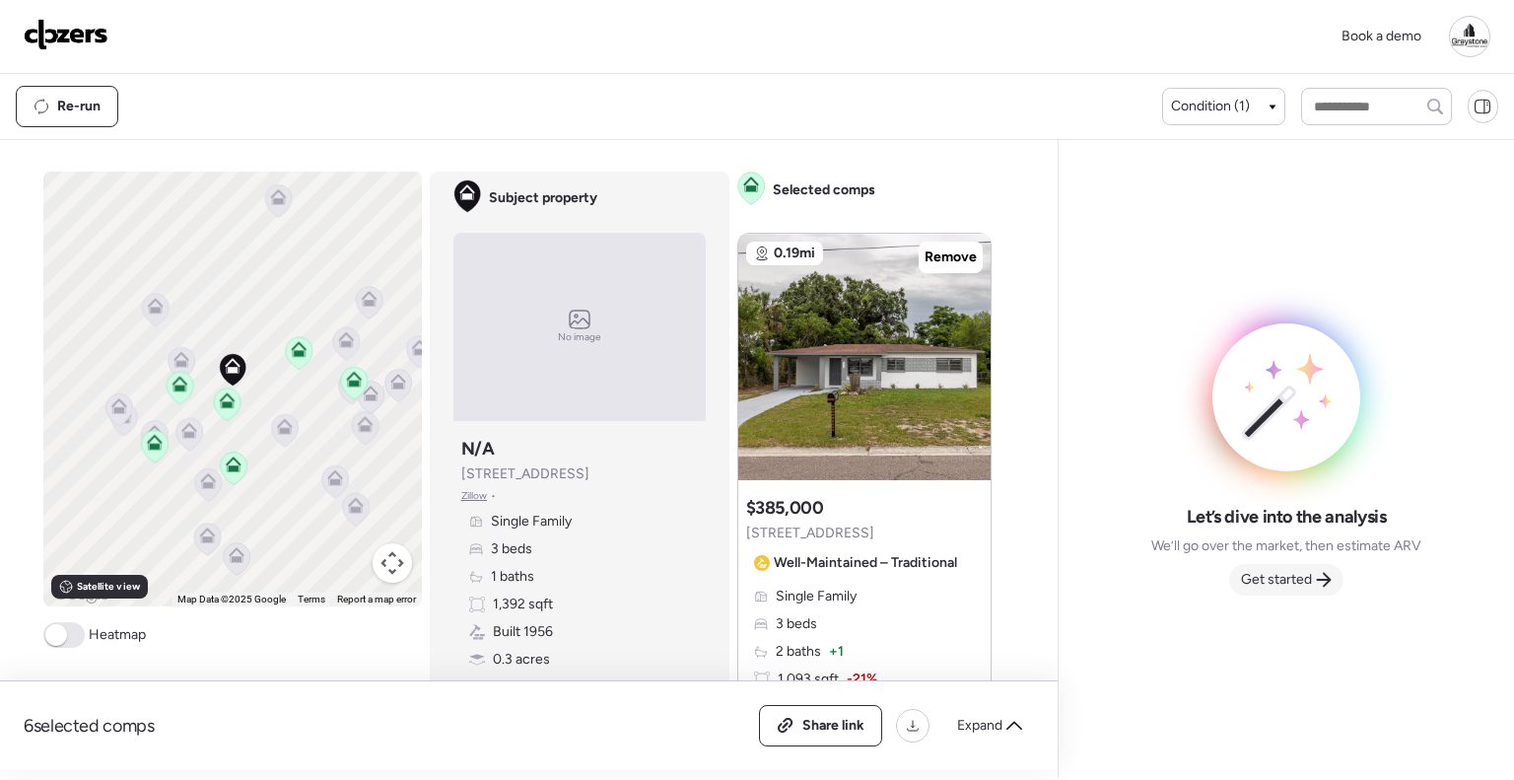
click at [1289, 567] on div "Get started" at bounding box center [1286, 580] width 114 height 32
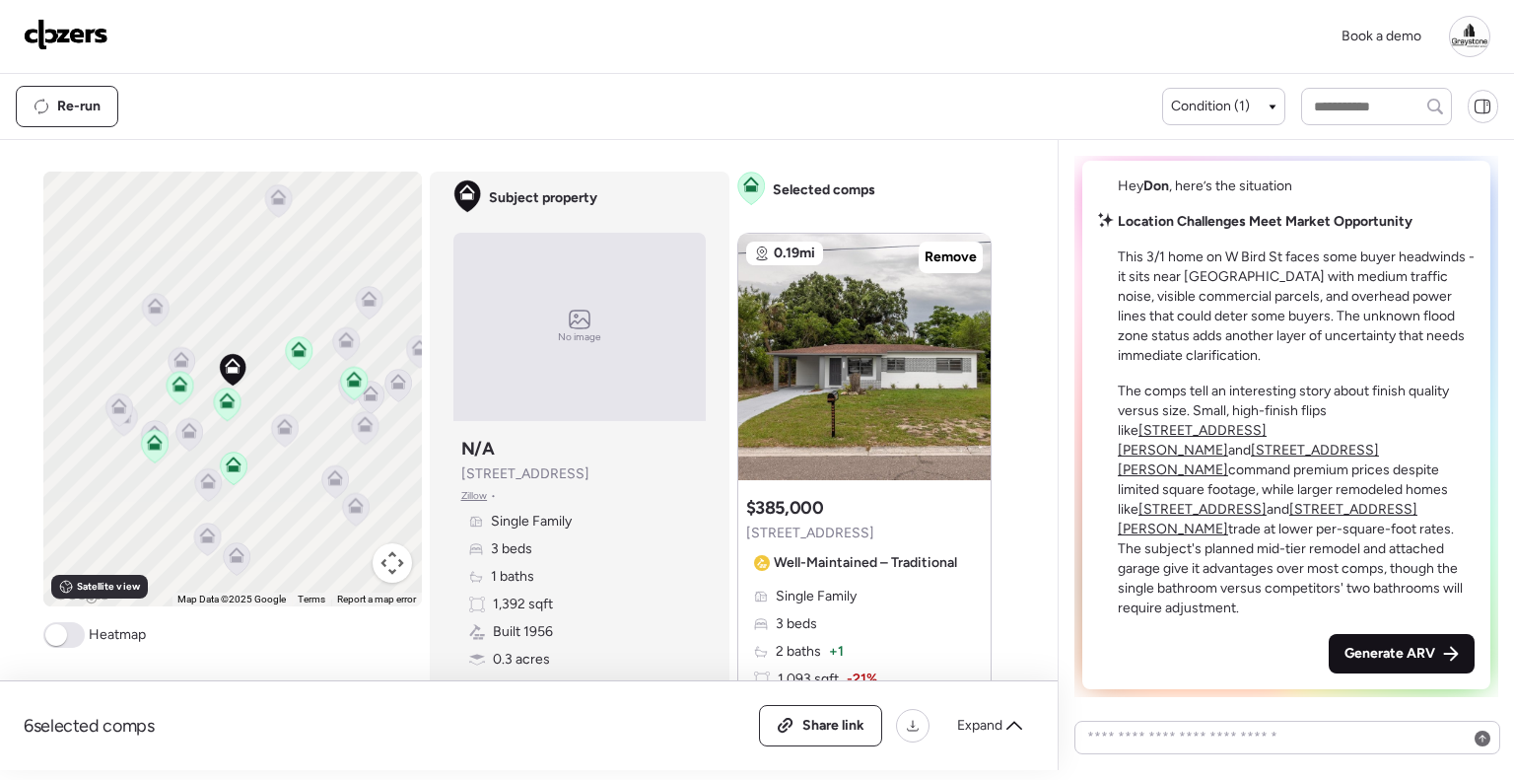
click at [1382, 651] on span "Generate ARV" at bounding box center [1390, 654] width 91 height 20
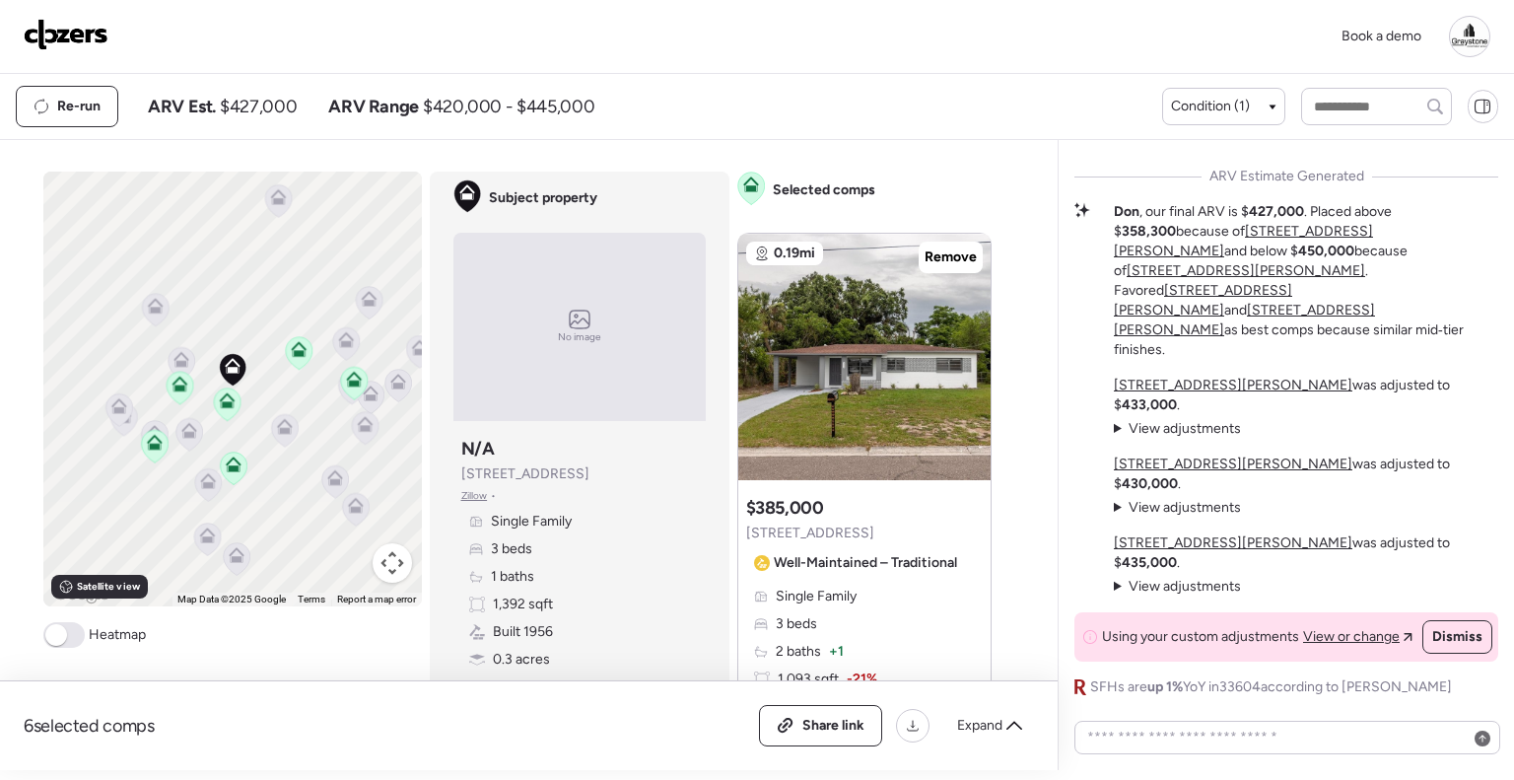
click at [1466, 46] on div at bounding box center [1469, 36] width 41 height 41
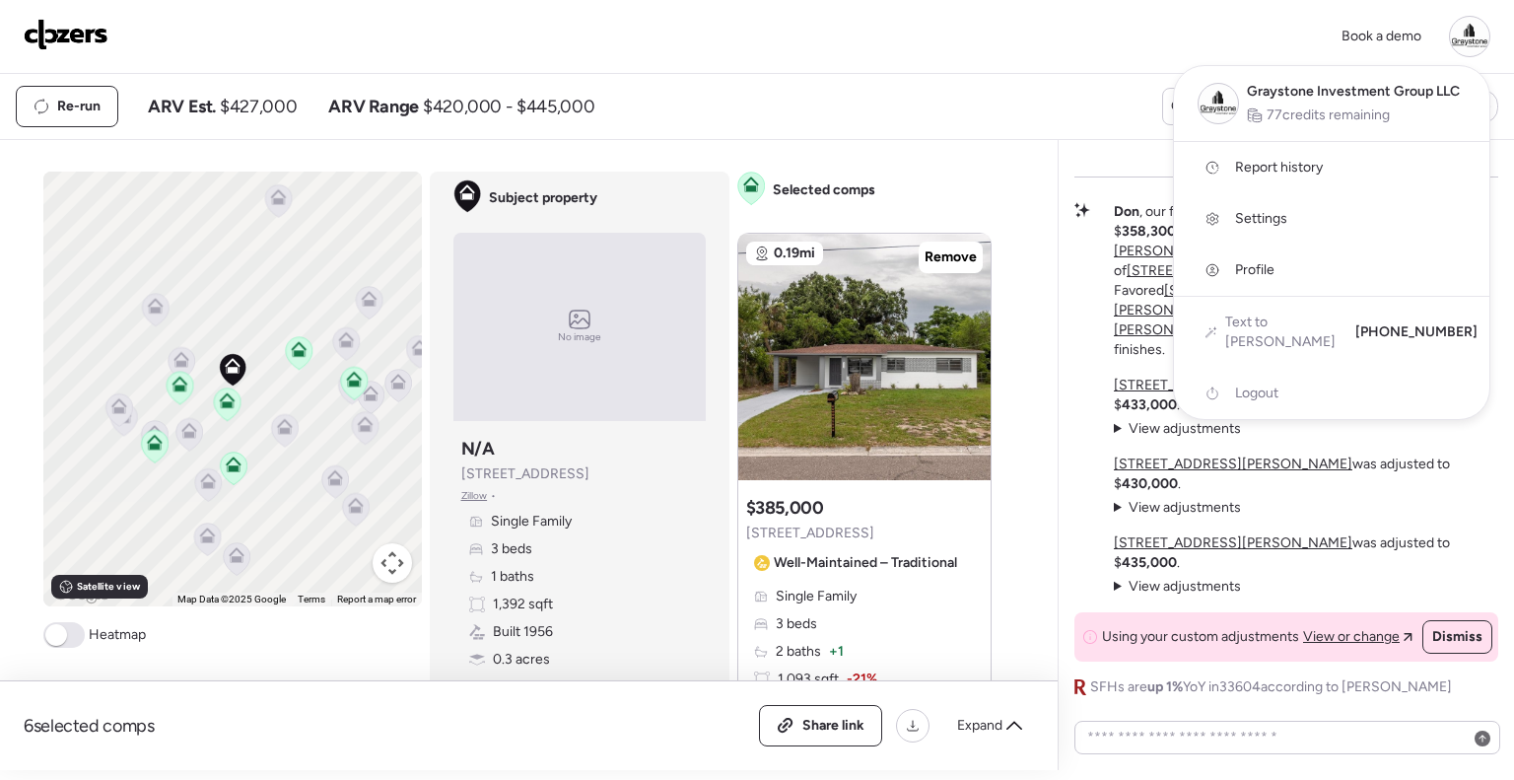
click at [1309, 176] on span "Report history" at bounding box center [1279, 168] width 88 height 20
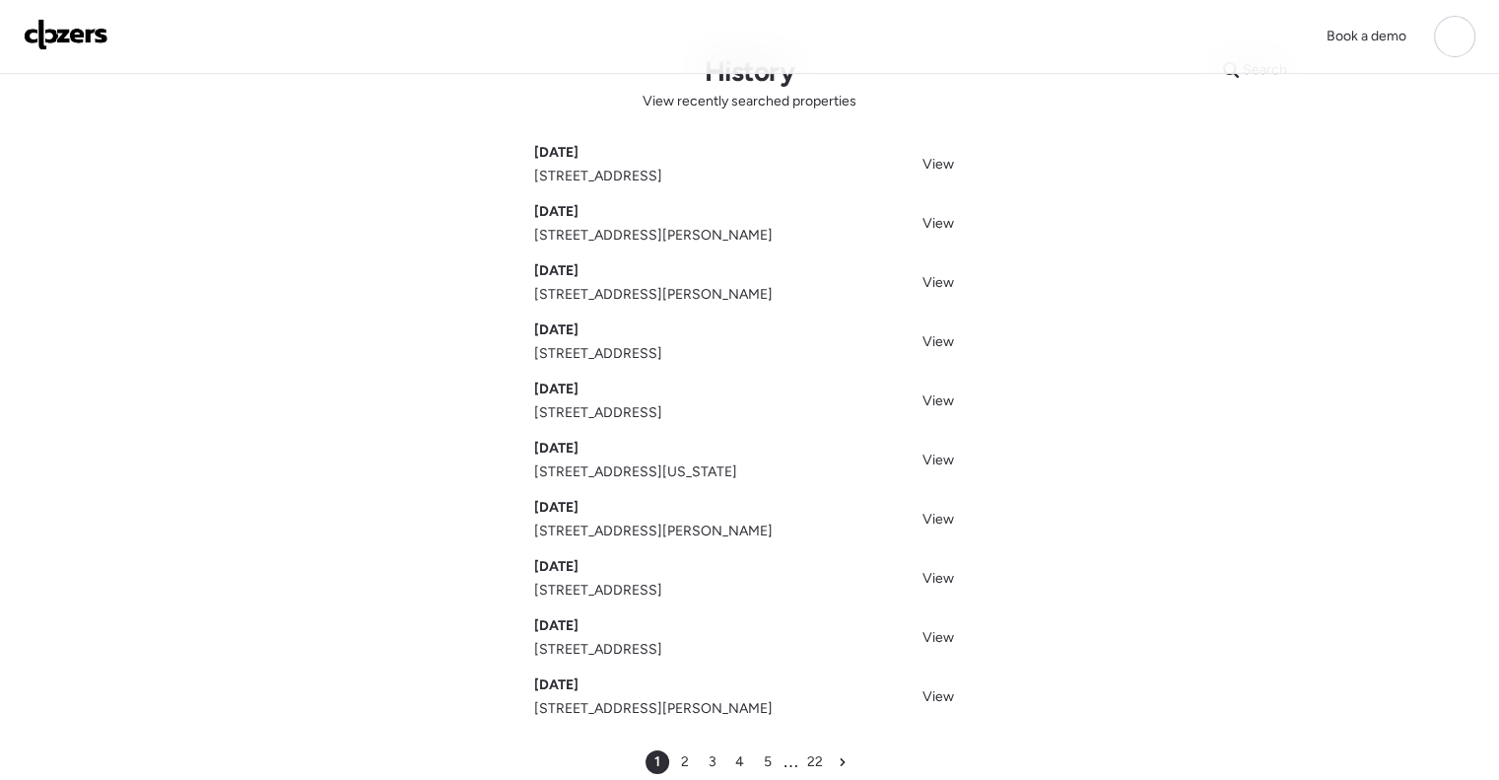
scroll to position [99, 0]
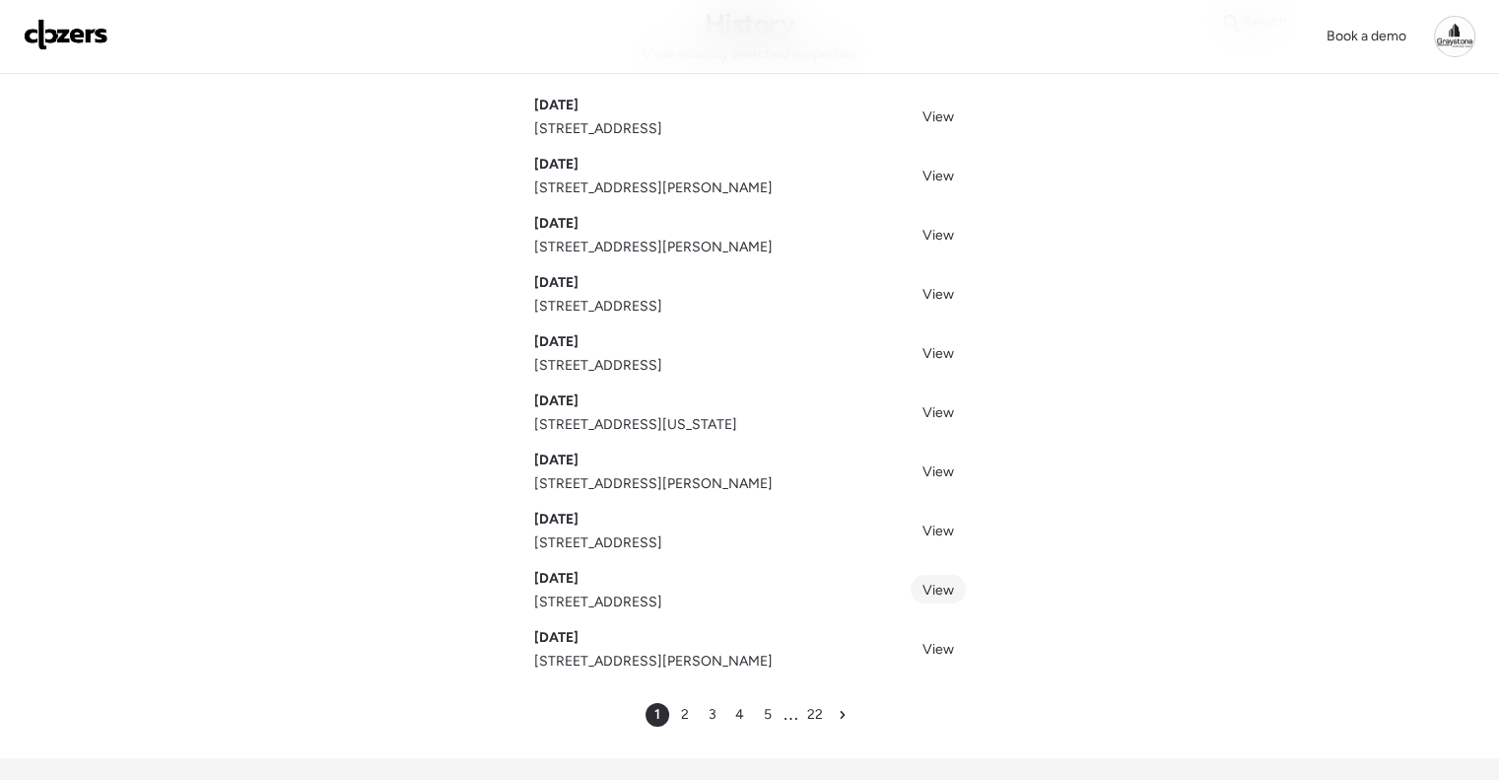
click at [939, 591] on span "View" at bounding box center [939, 590] width 32 height 17
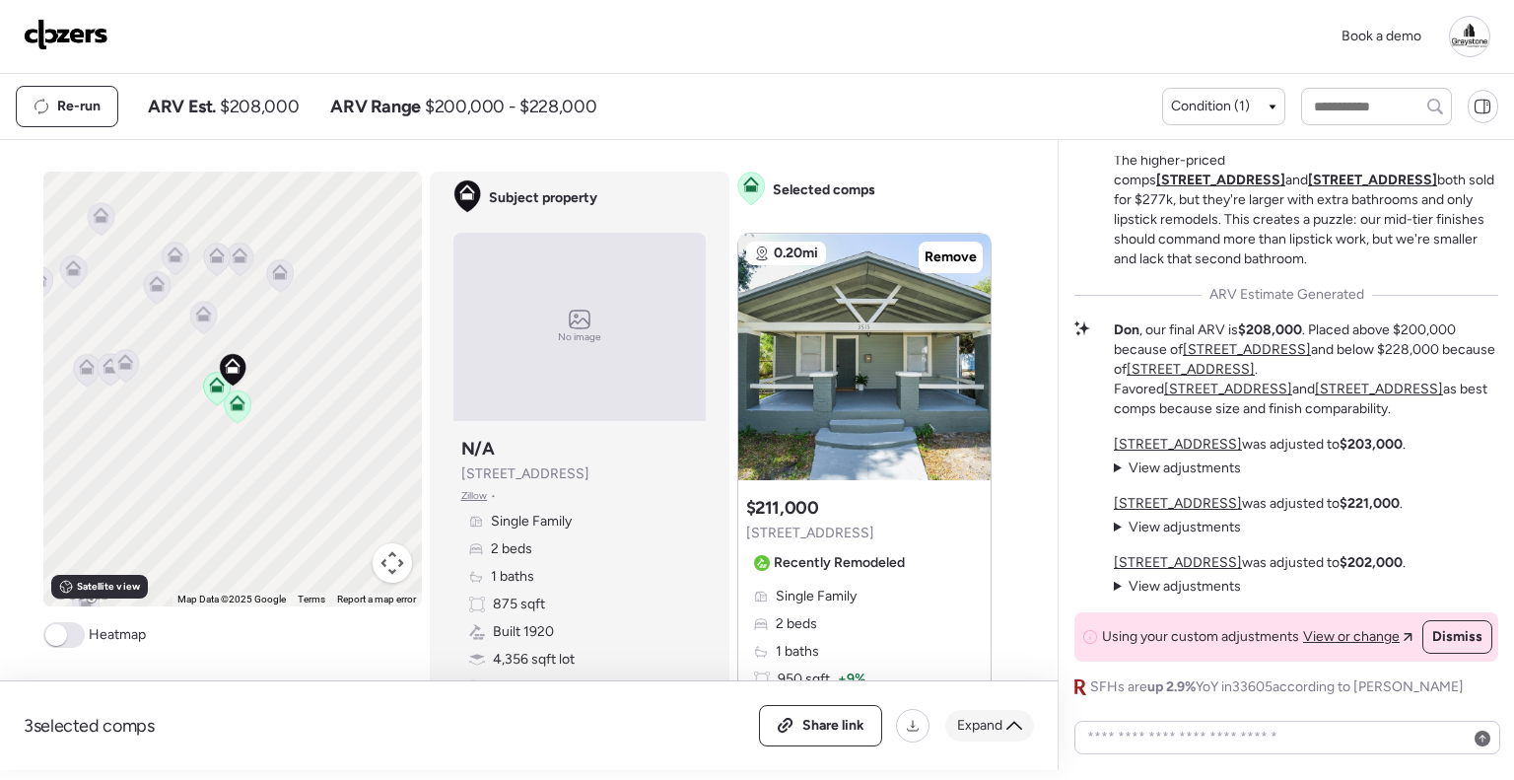
click at [967, 722] on span "Expand" at bounding box center [979, 726] width 45 height 20
